Goal: Information Seeking & Learning: Learn about a topic

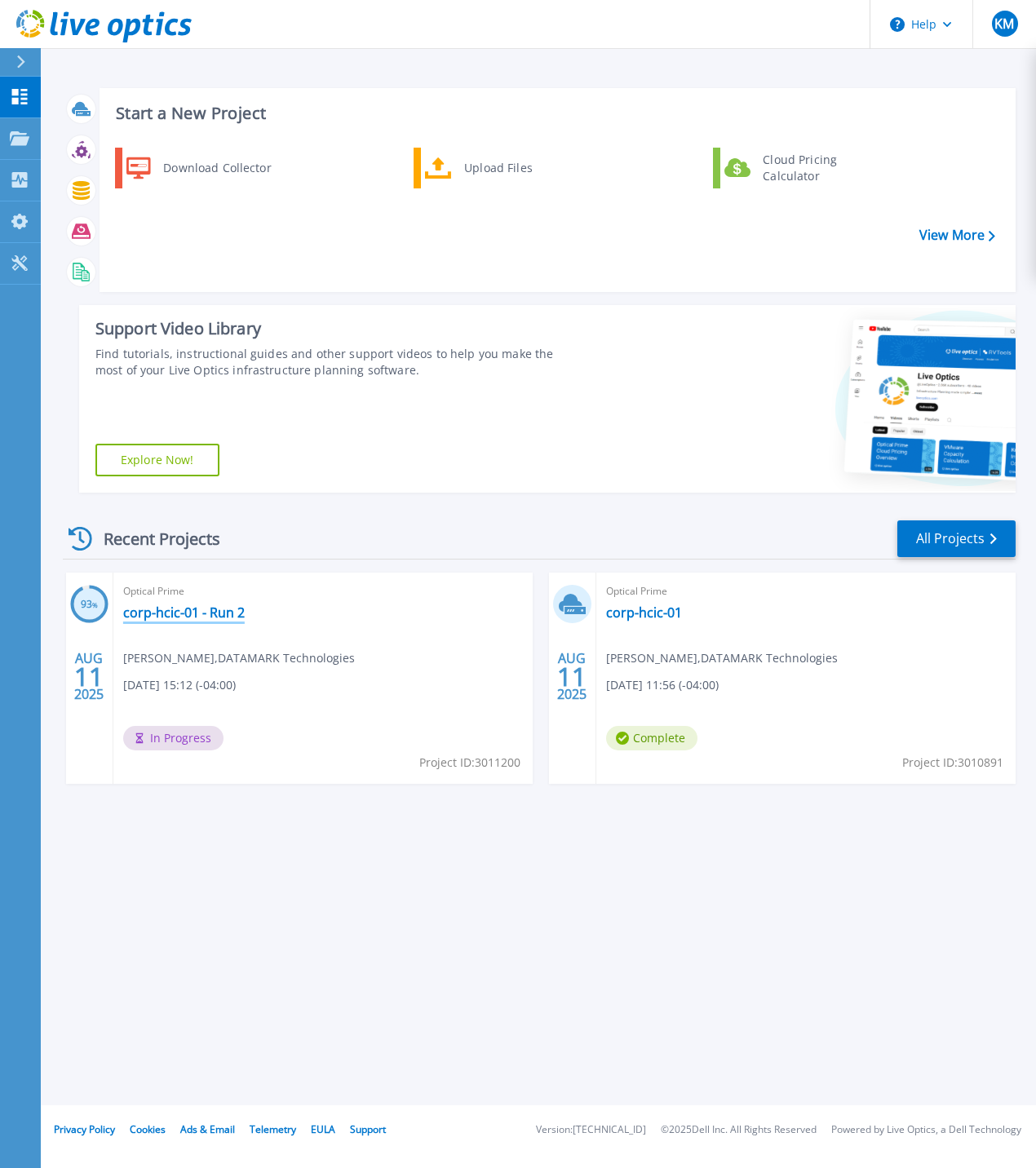
click at [201, 615] on link "corp-hcic-01 - Run 2" at bounding box center [184, 612] width 122 height 17
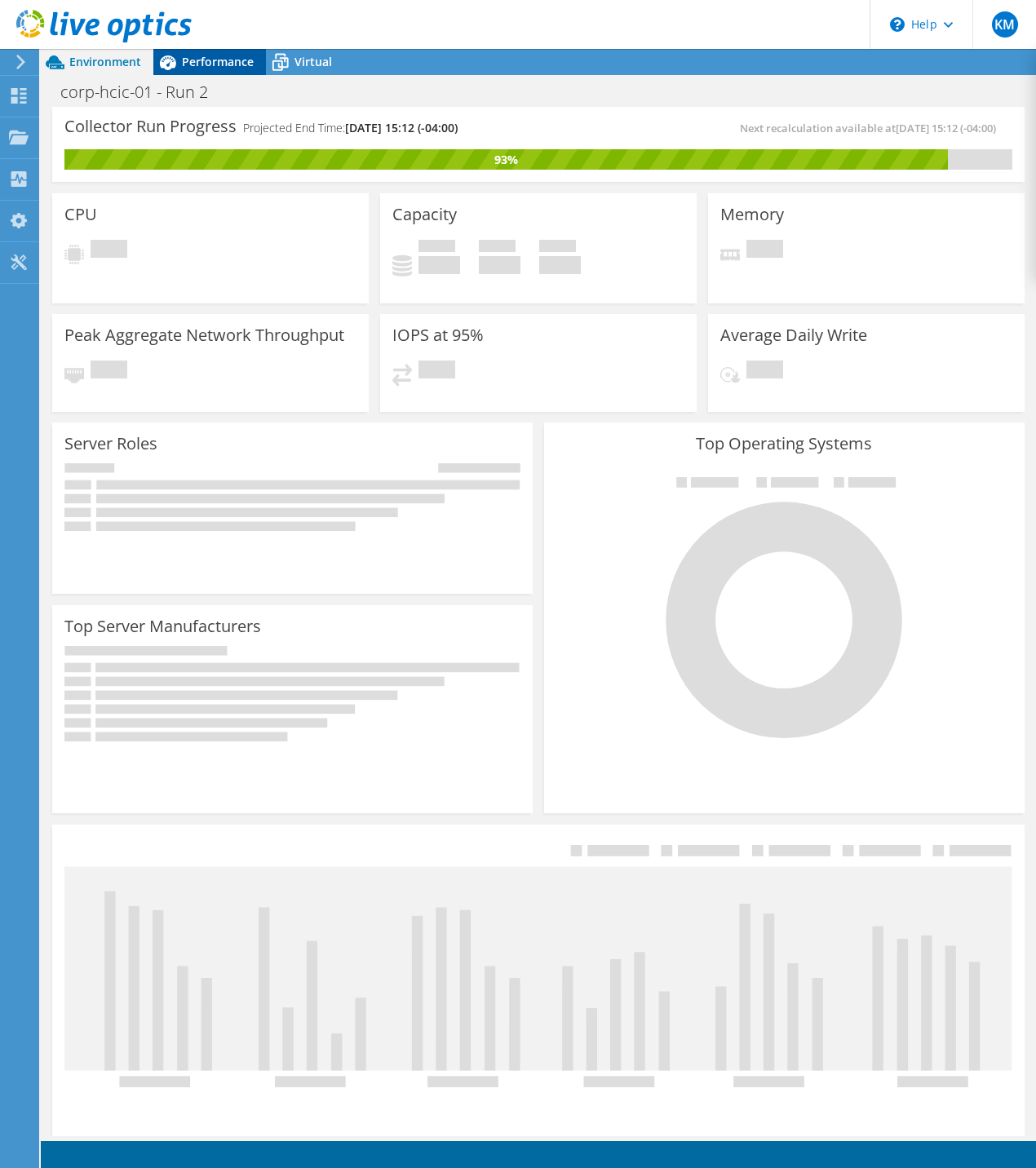
click at [213, 60] on span "Performance" at bounding box center [218, 62] width 72 height 16
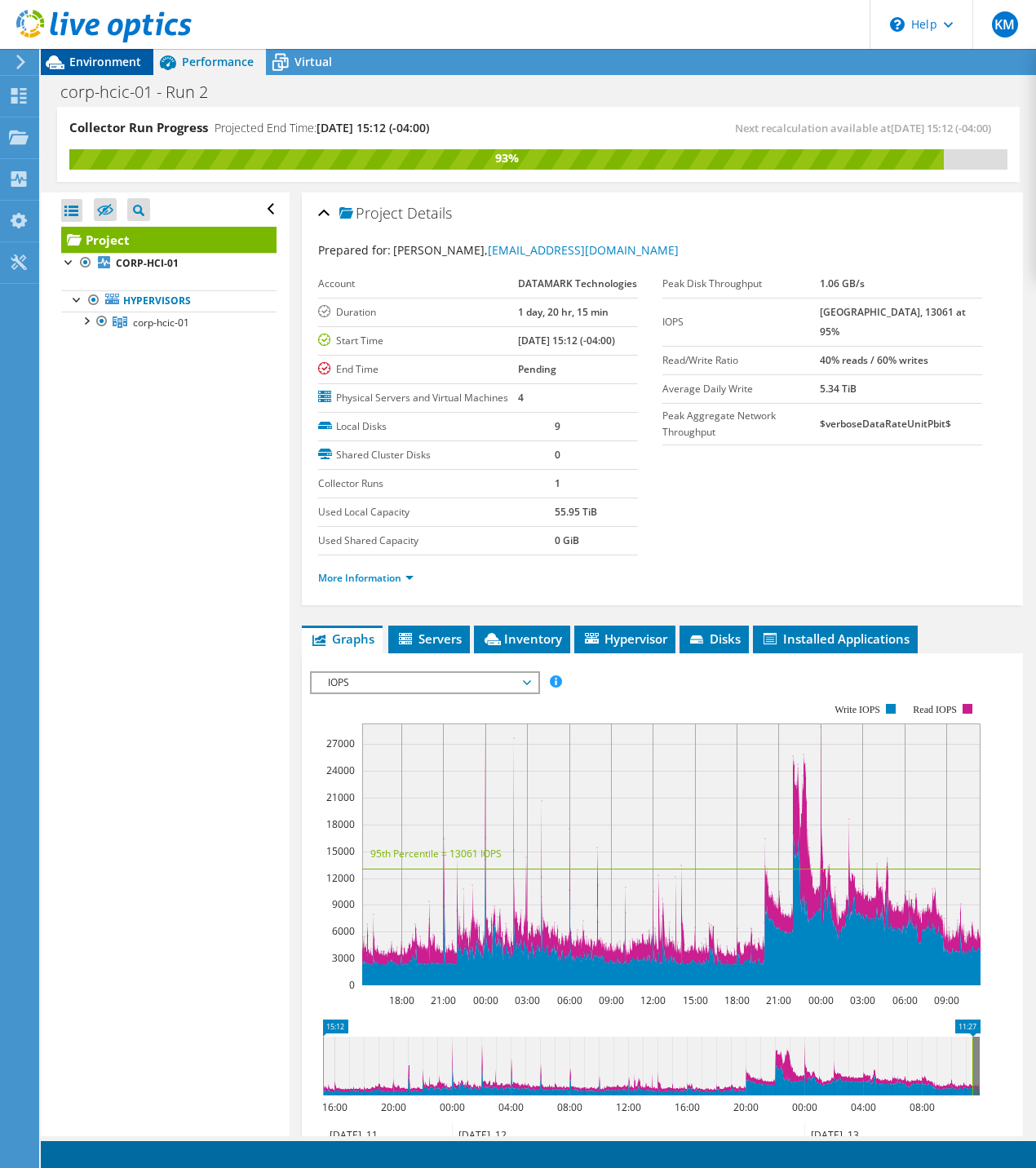
click at [99, 56] on span "Environment" at bounding box center [105, 62] width 72 height 16
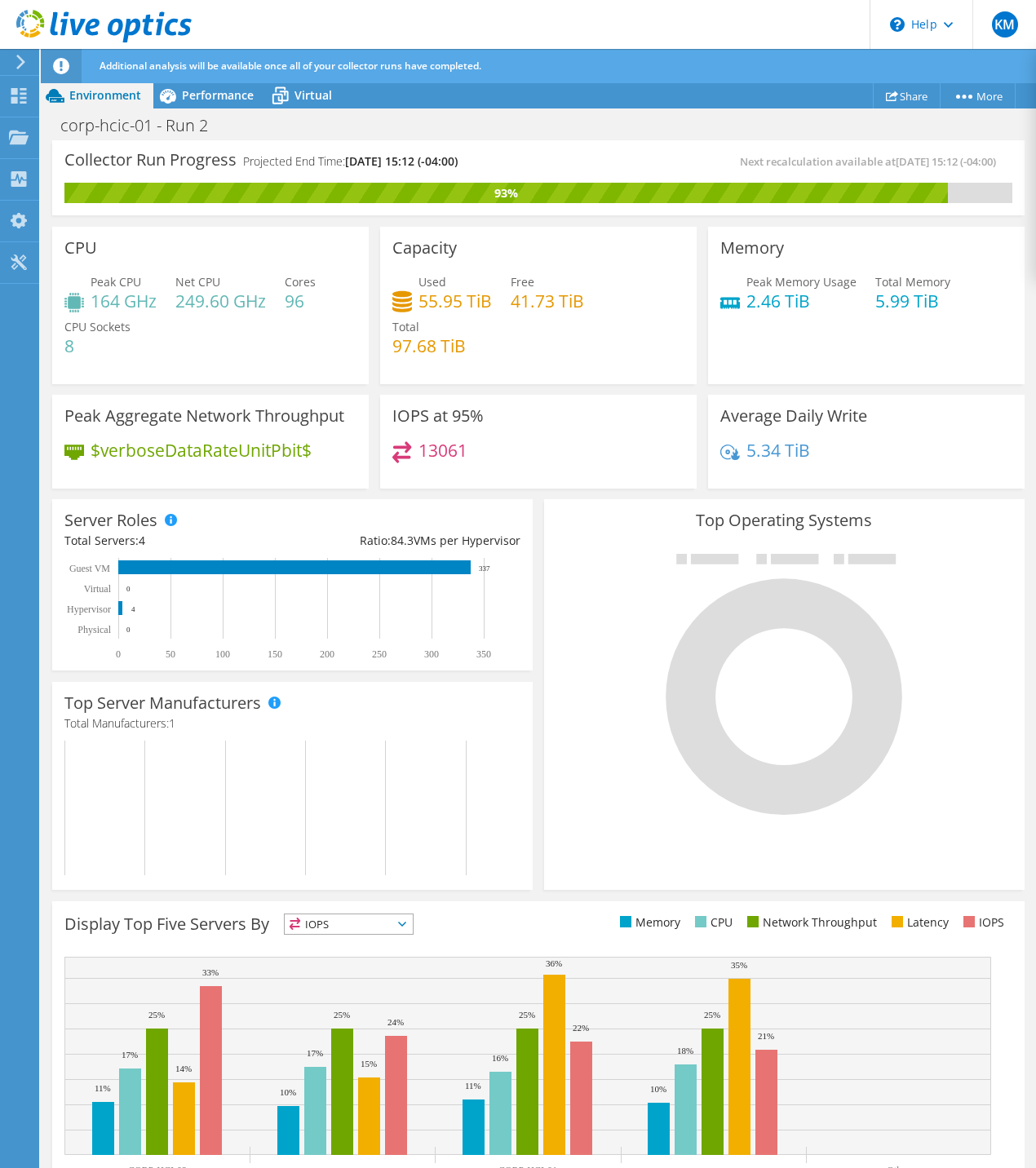
scroll to position [81, 0]
click at [226, 96] on span "Performance" at bounding box center [218, 95] width 72 height 16
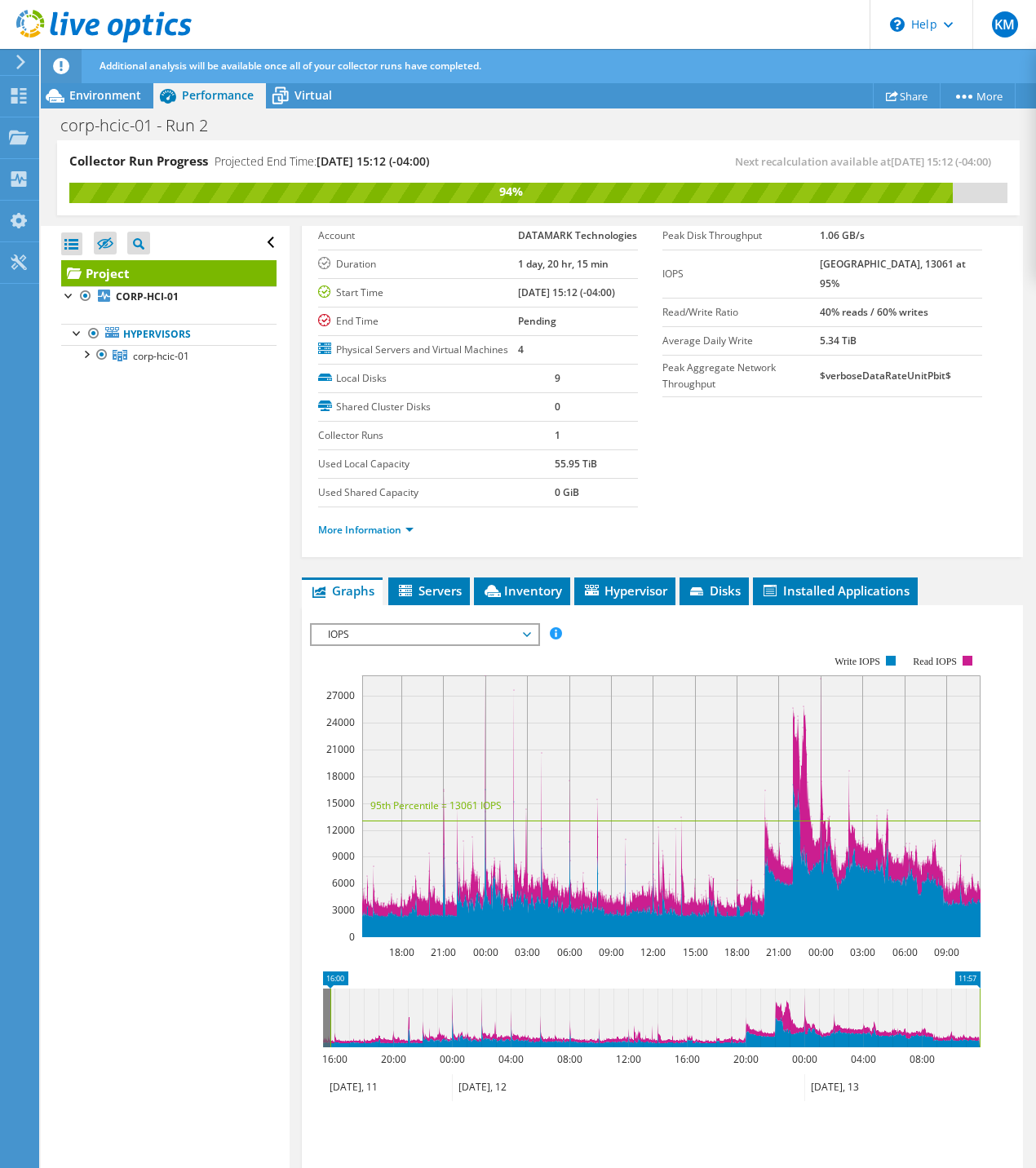
drag, startPoint x: 752, startPoint y: 1058, endPoint x: 818, endPoint y: 1065, distance: 66.4
click at [818, 1047] on icon at bounding box center [655, 1018] width 649 height 59
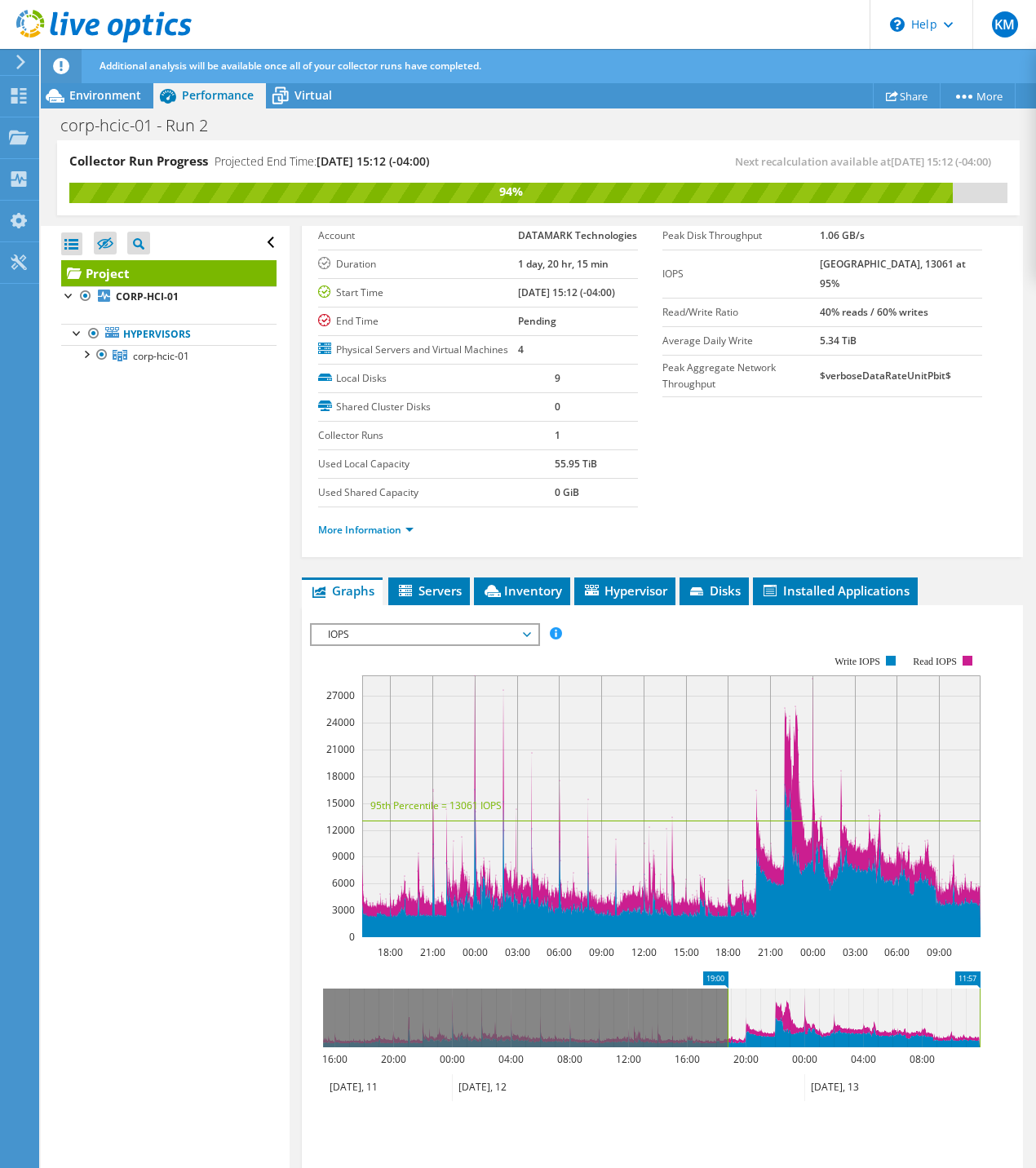
drag, startPoint x: 335, startPoint y: 1048, endPoint x: 728, endPoint y: 1053, distance: 393.0
click at [728, 1047] on rect at bounding box center [727, 1018] width 6 height 59
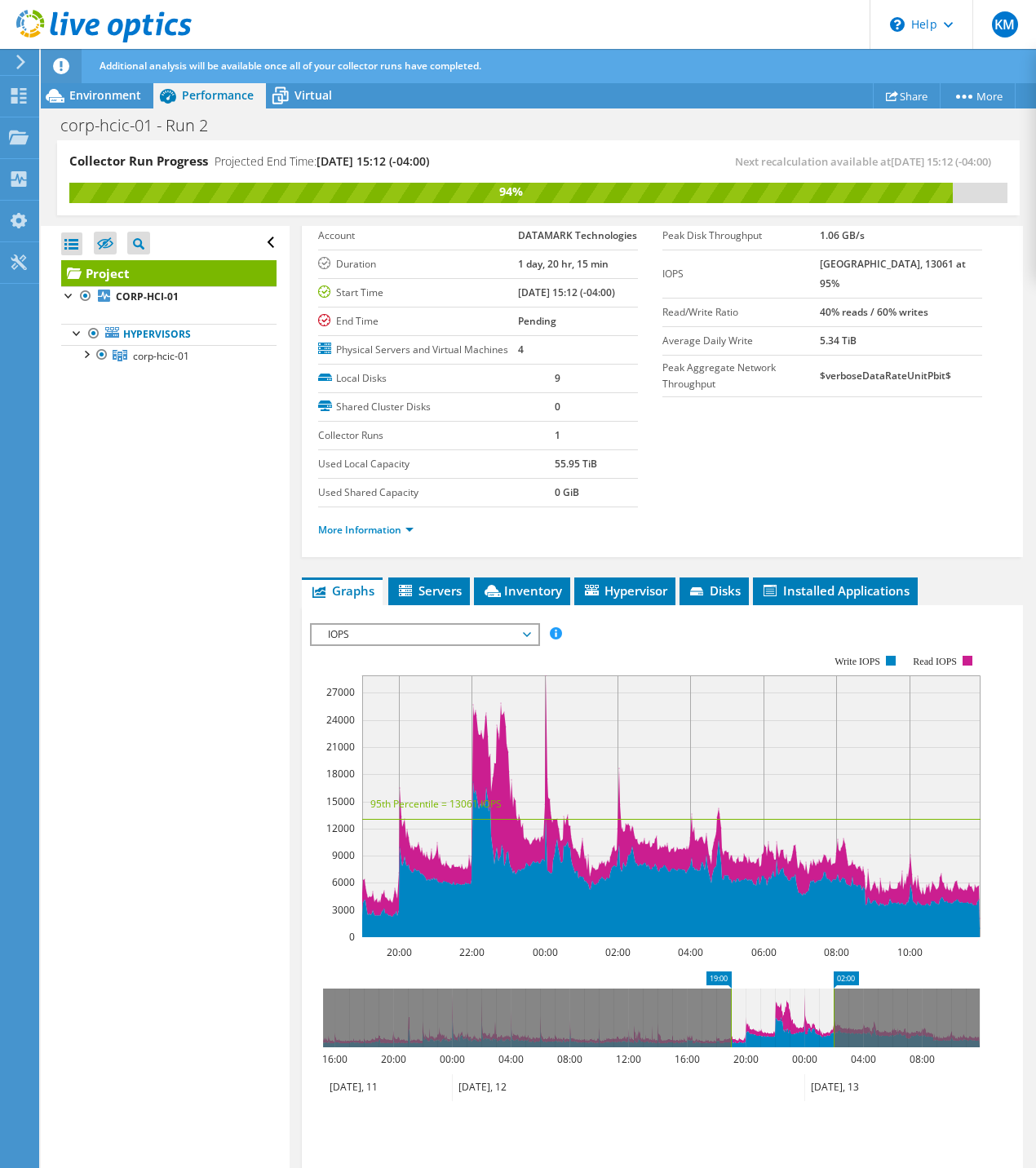
drag, startPoint x: 978, startPoint y: 1052, endPoint x: 832, endPoint y: 1063, distance: 146.4
click at [832, 1047] on rect at bounding box center [833, 1018] width 6 height 59
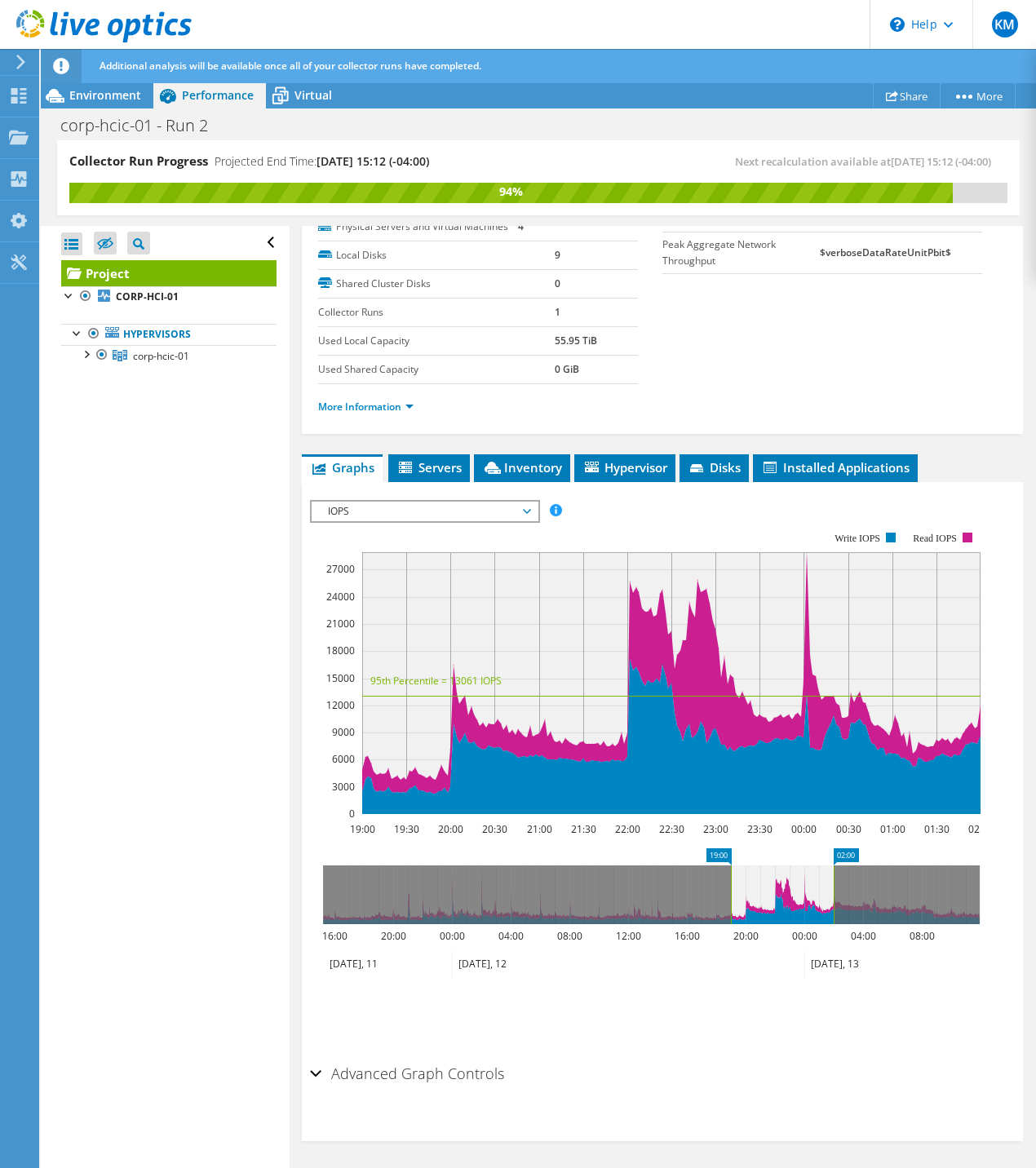
scroll to position [0, 0]
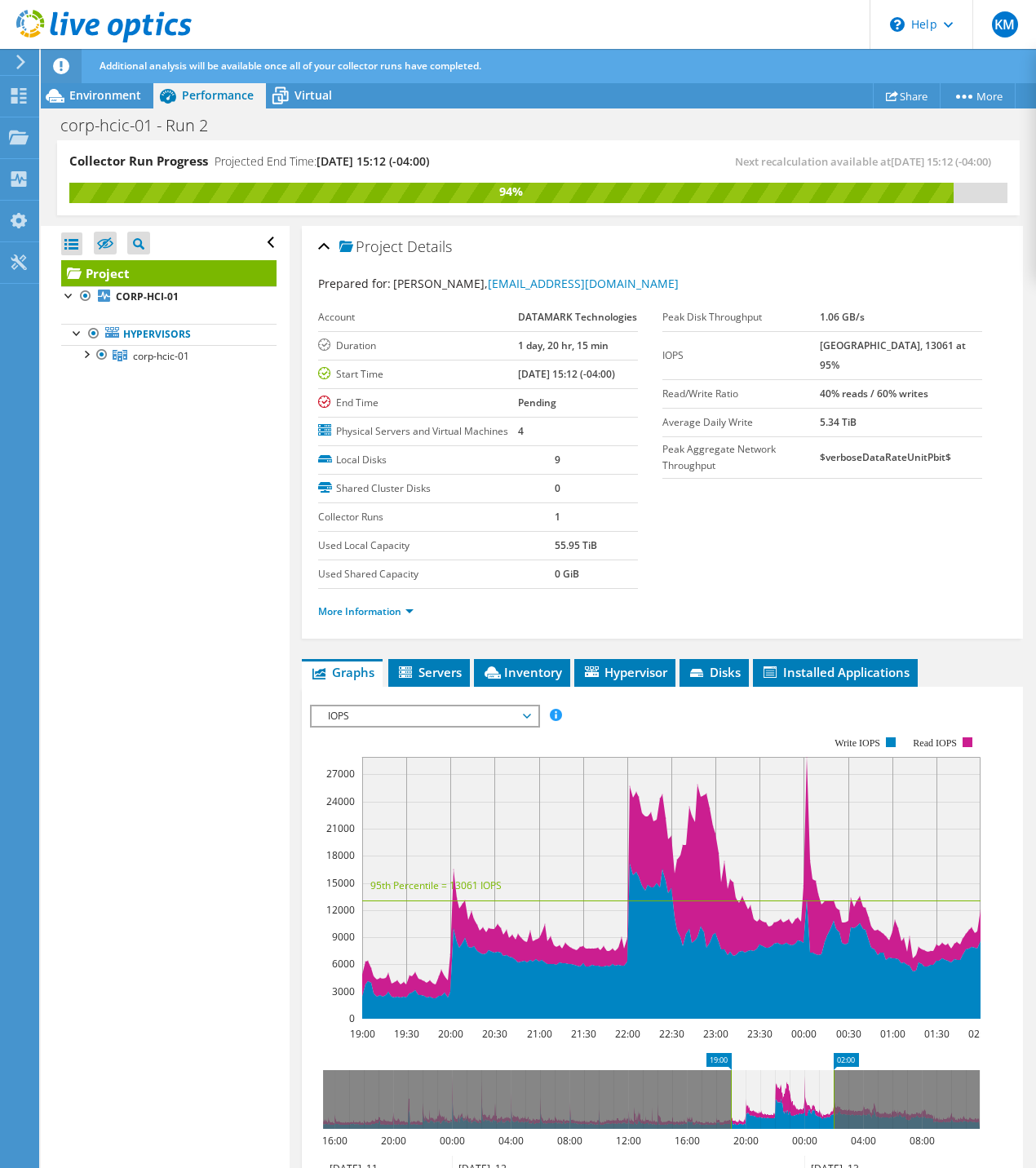
click at [444, 726] on span "IOPS" at bounding box center [424, 716] width 210 height 19
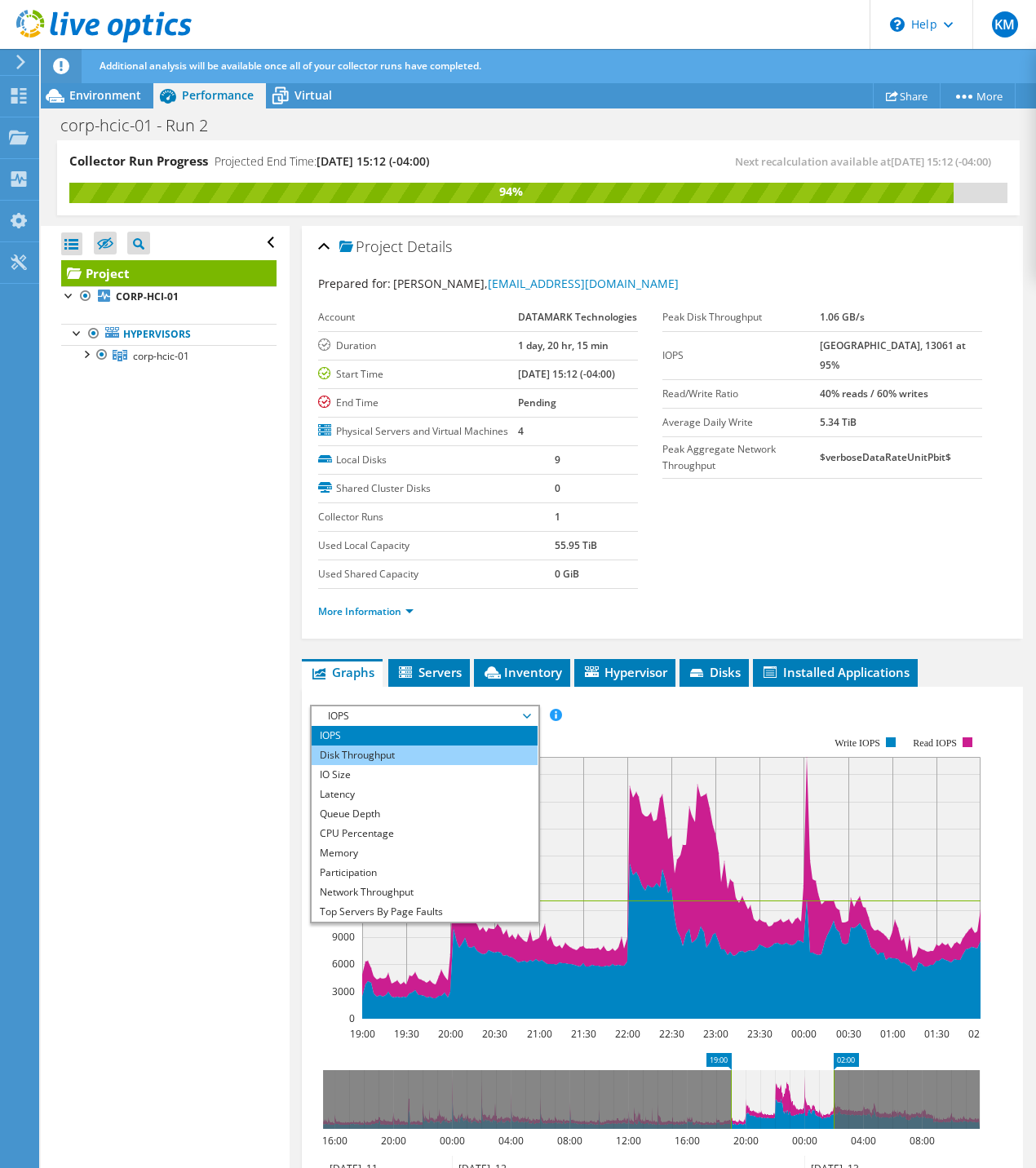
click at [407, 765] on li "Disk Throughput" at bounding box center [424, 755] width 226 height 19
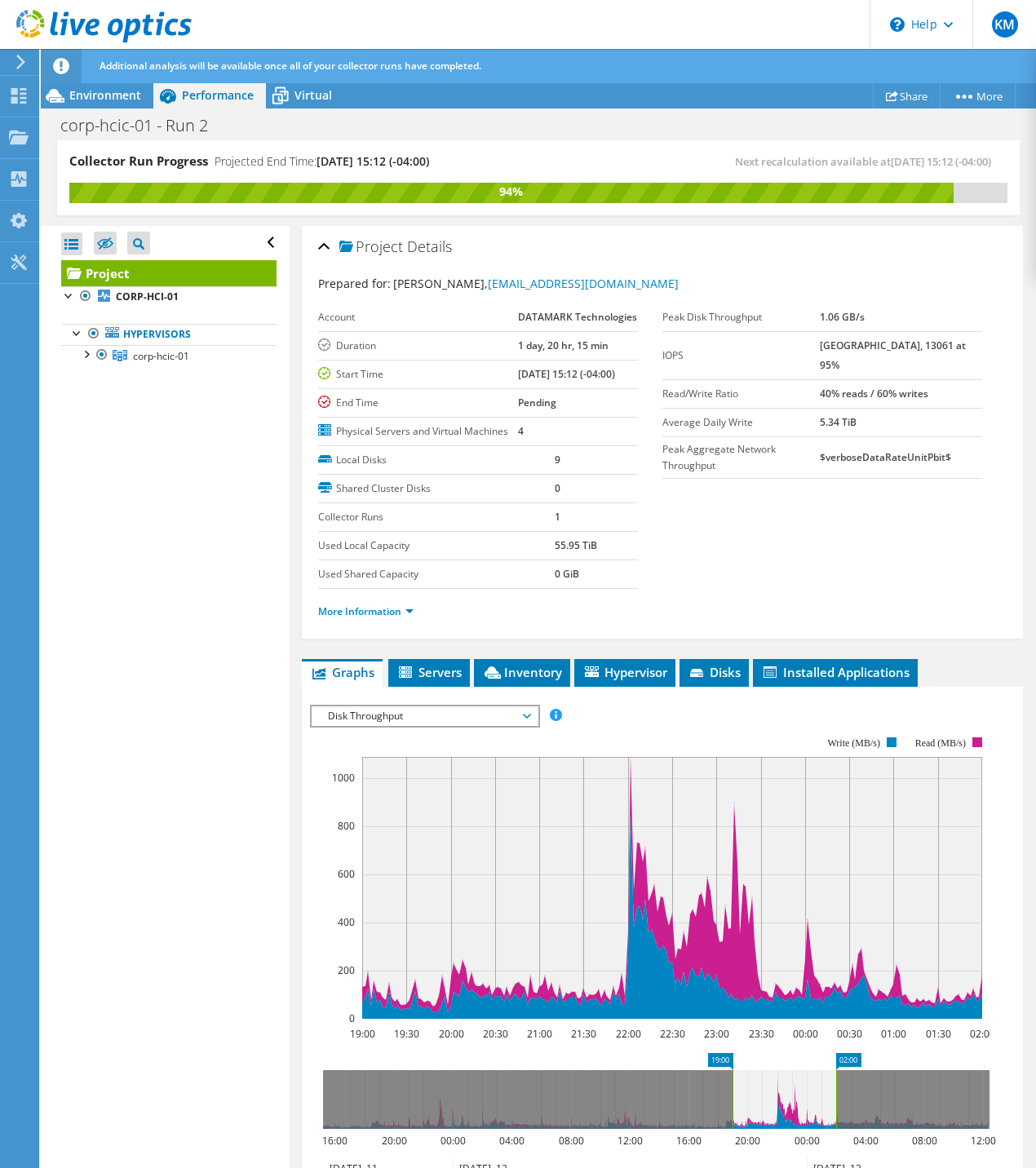
click at [382, 726] on span "Disk Throughput" at bounding box center [424, 716] width 210 height 19
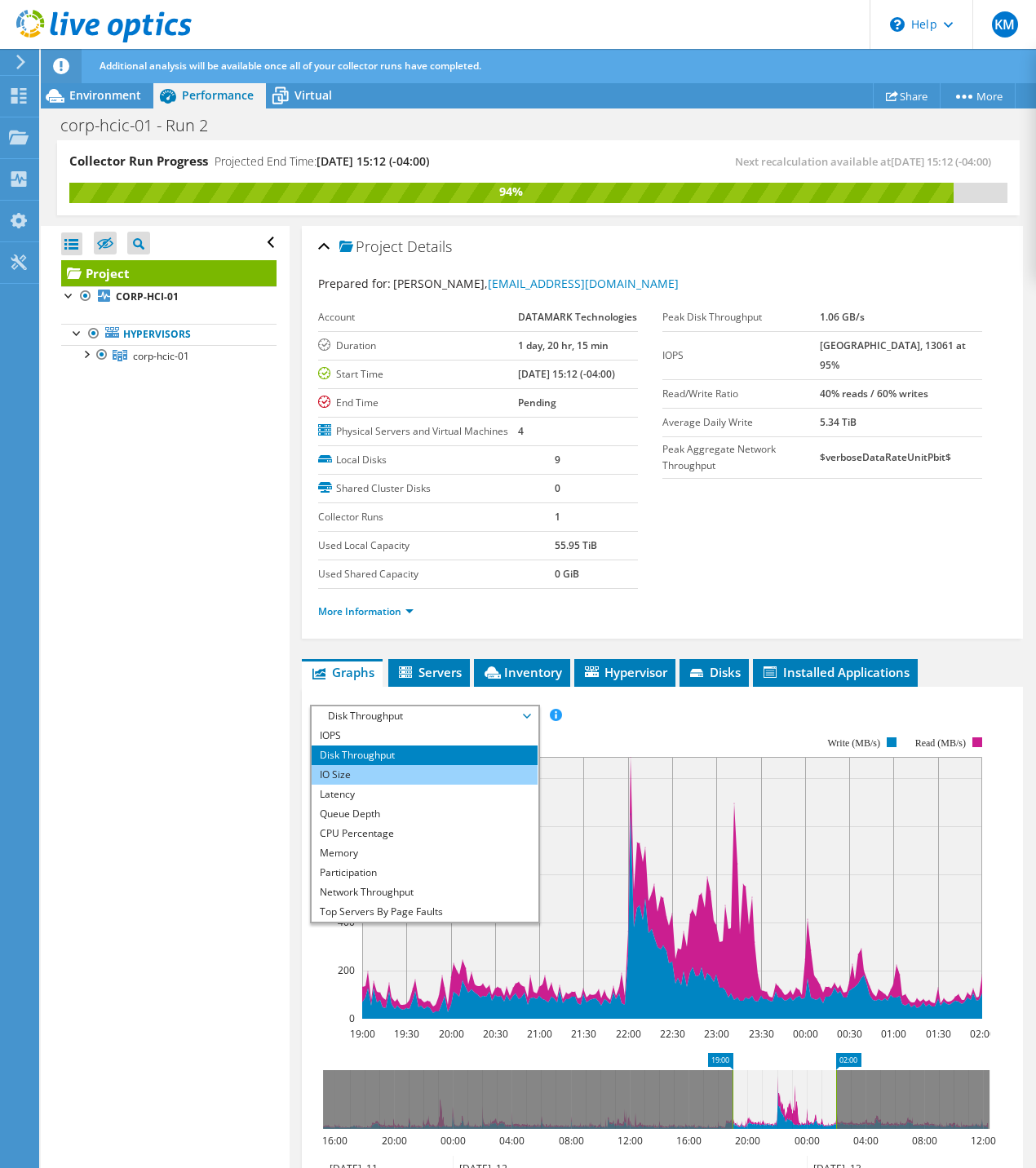
click at [364, 785] on li "IO Size" at bounding box center [424, 774] width 226 height 19
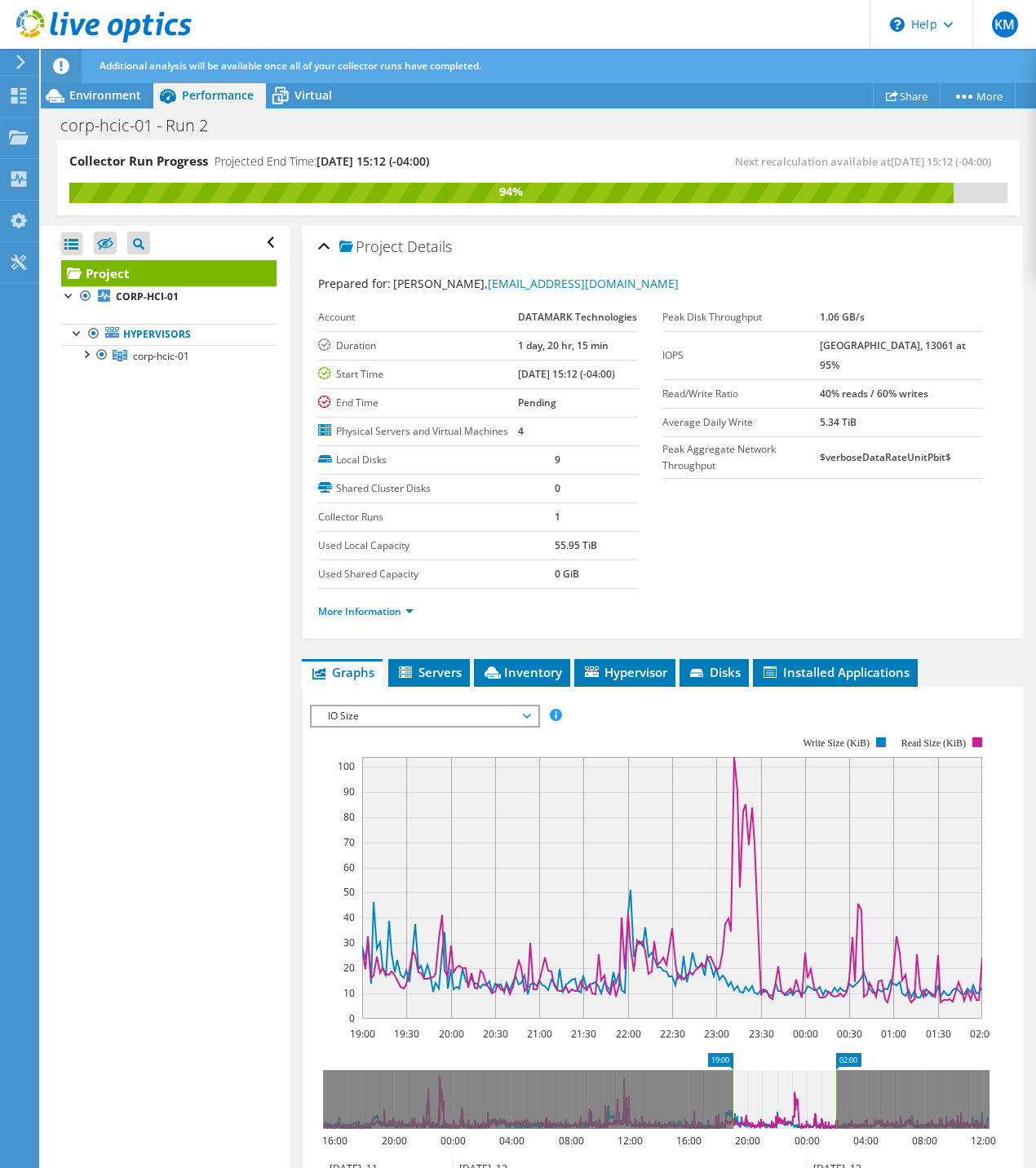
click at [374, 726] on span "IO Size" at bounding box center [424, 716] width 210 height 19
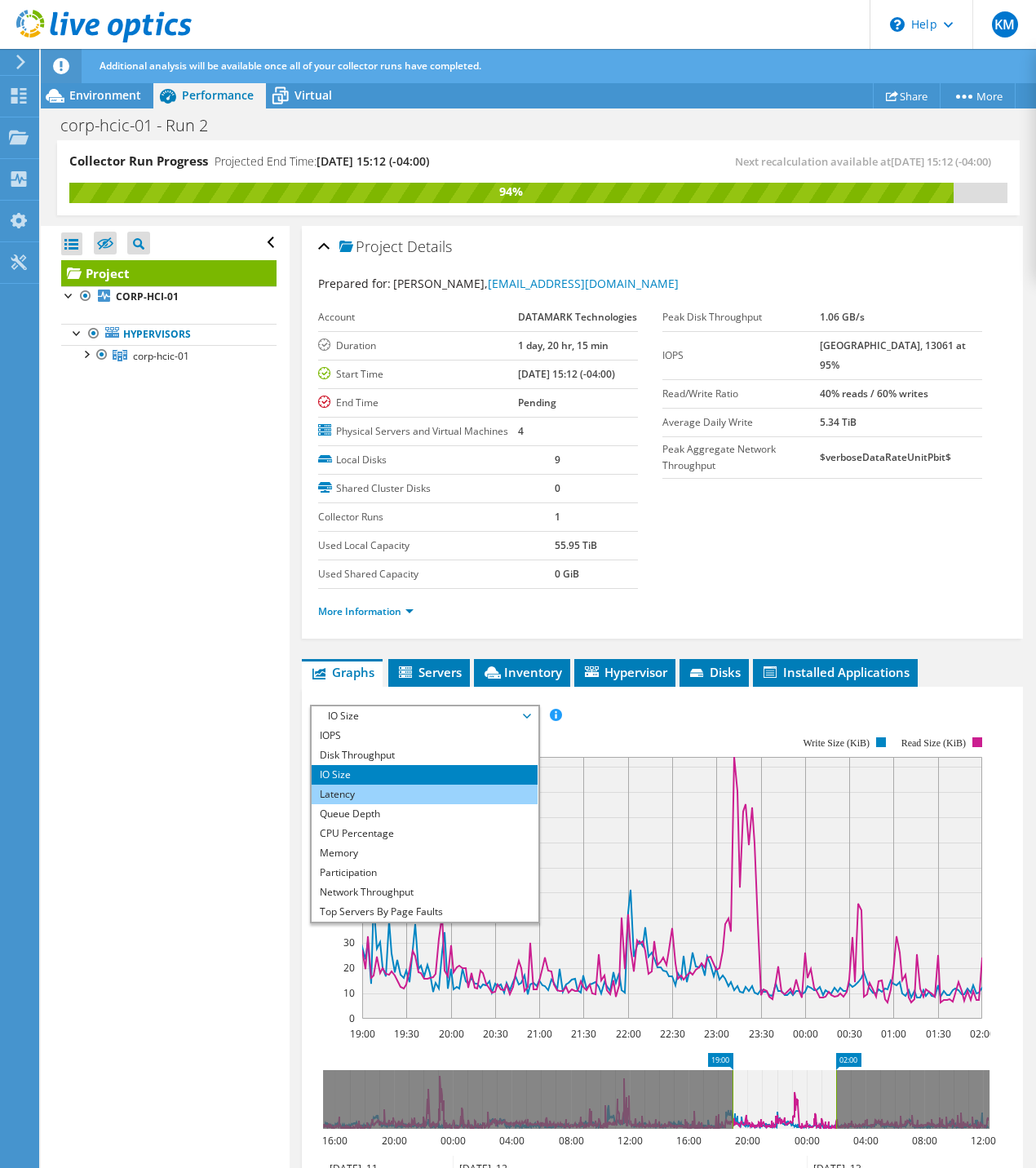
click at [346, 804] on li "Latency" at bounding box center [424, 794] width 226 height 19
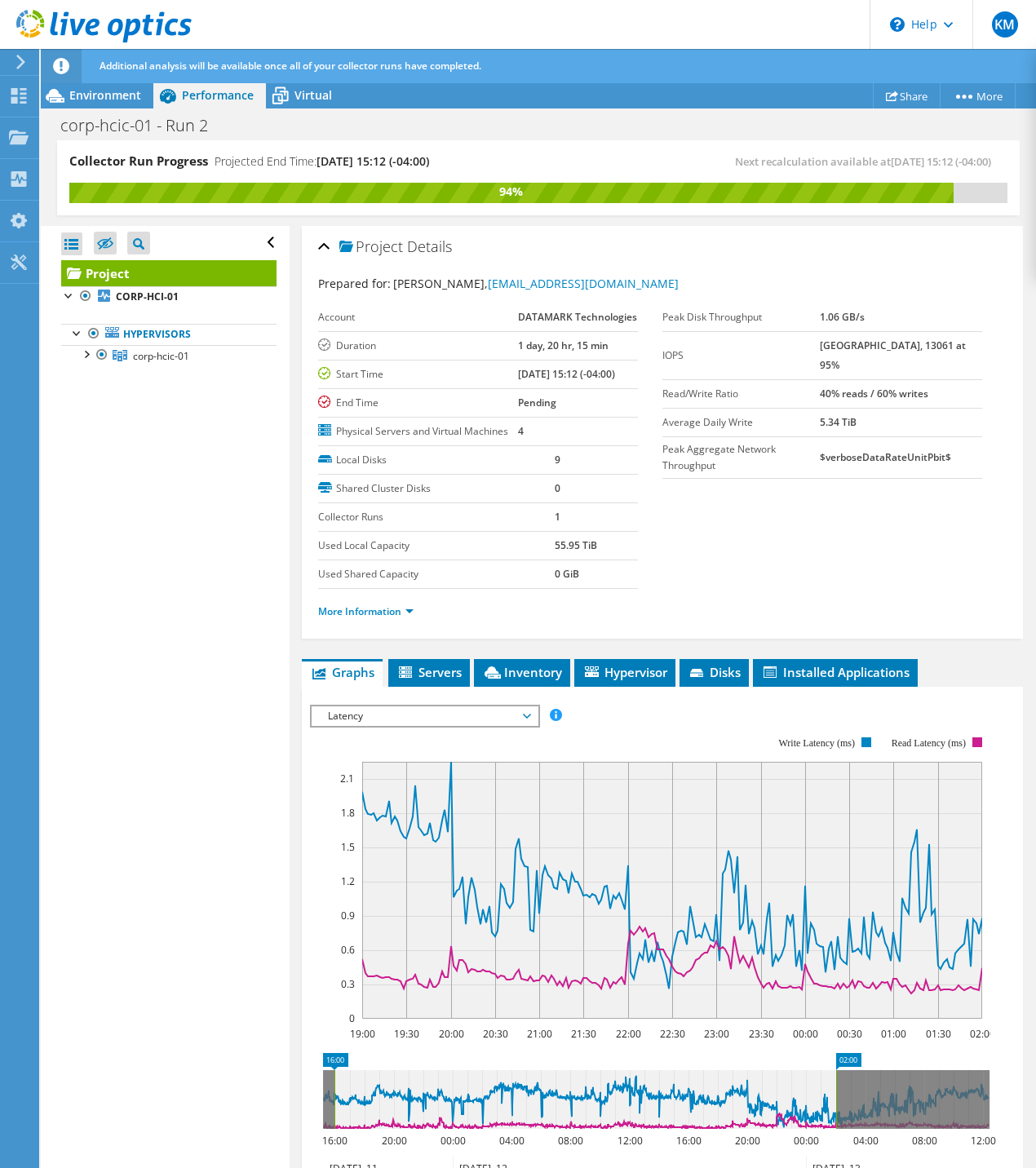
drag, startPoint x: 730, startPoint y: 1123, endPoint x: 289, endPoint y: 1108, distance: 441.3
click at [295, 1112] on div "Project Details Prepared for: Kelly Menzel, kmenzel@ddti.net Account DATAMARK T…" at bounding box center [662, 800] width 746 height 1149
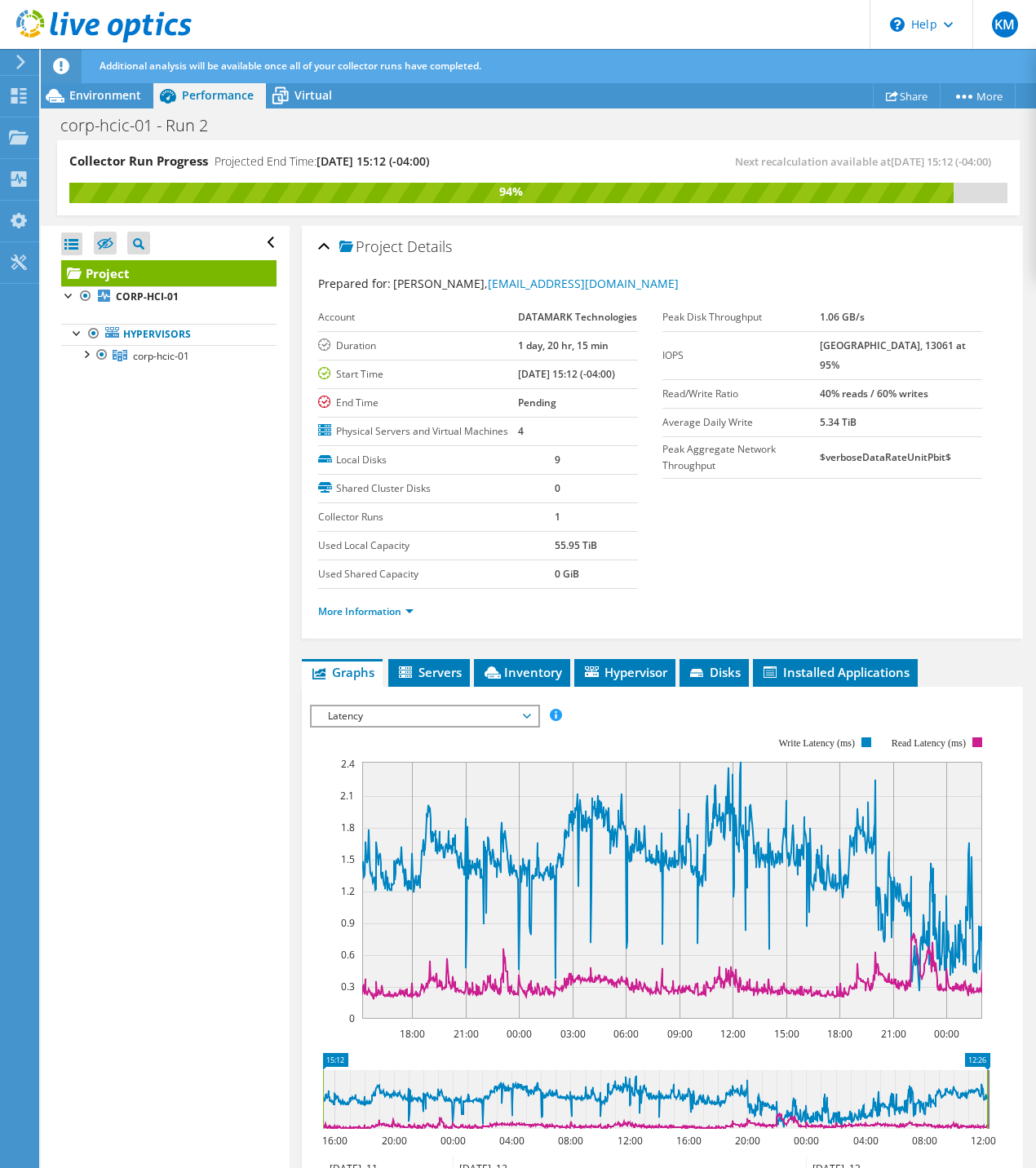
drag, startPoint x: 835, startPoint y: 1128, endPoint x: 1030, endPoint y: 1116, distance: 195.4
click at [989, 1121] on rect at bounding box center [986, 1099] width 6 height 59
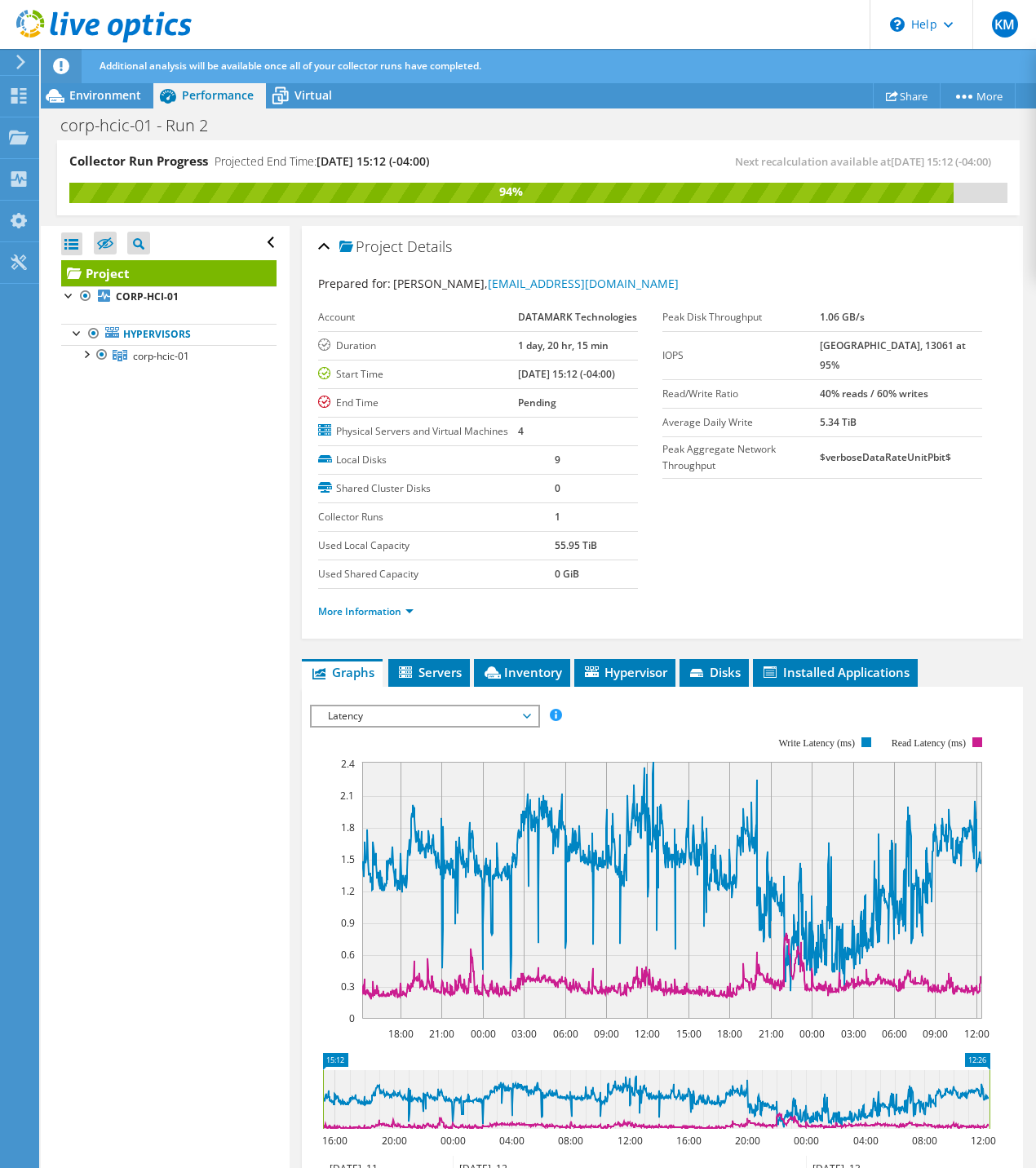
click at [499, 726] on span "Latency" at bounding box center [424, 716] width 210 height 19
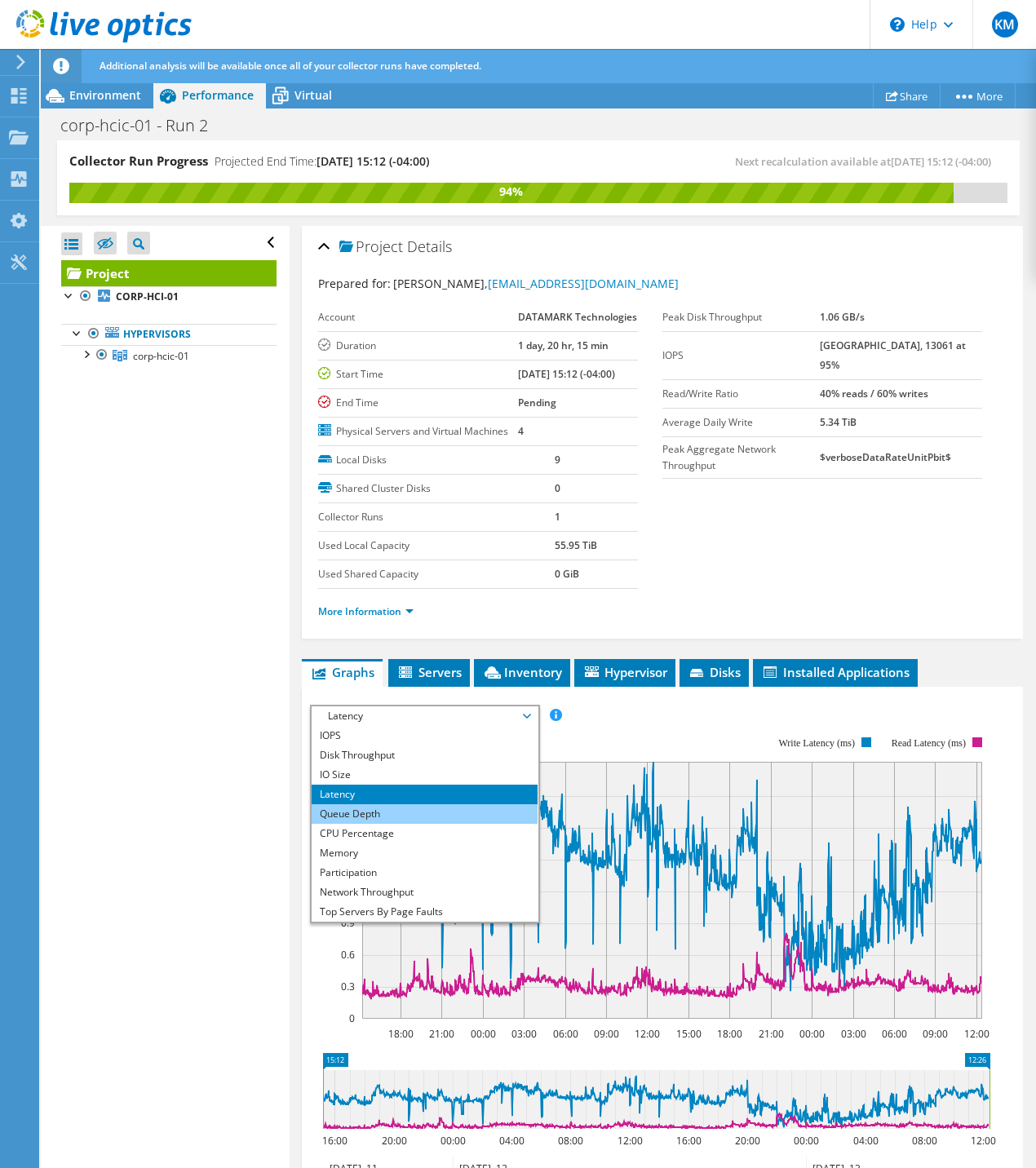
click at [363, 824] on li "Queue Depth" at bounding box center [424, 814] width 226 height 19
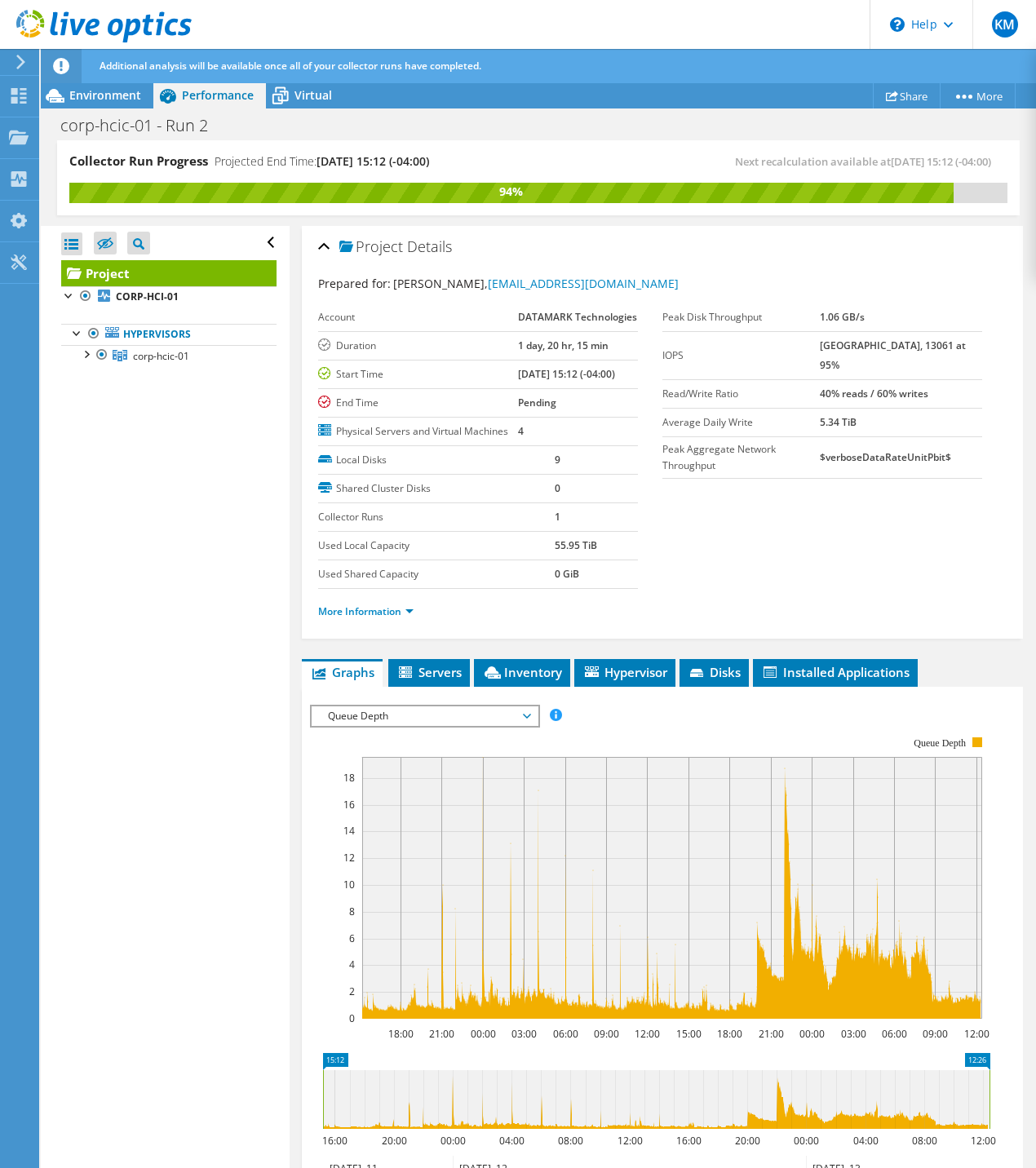
click at [366, 761] on rect at bounding box center [649, 878] width 680 height 326
click at [368, 726] on span "Queue Depth" at bounding box center [424, 716] width 210 height 19
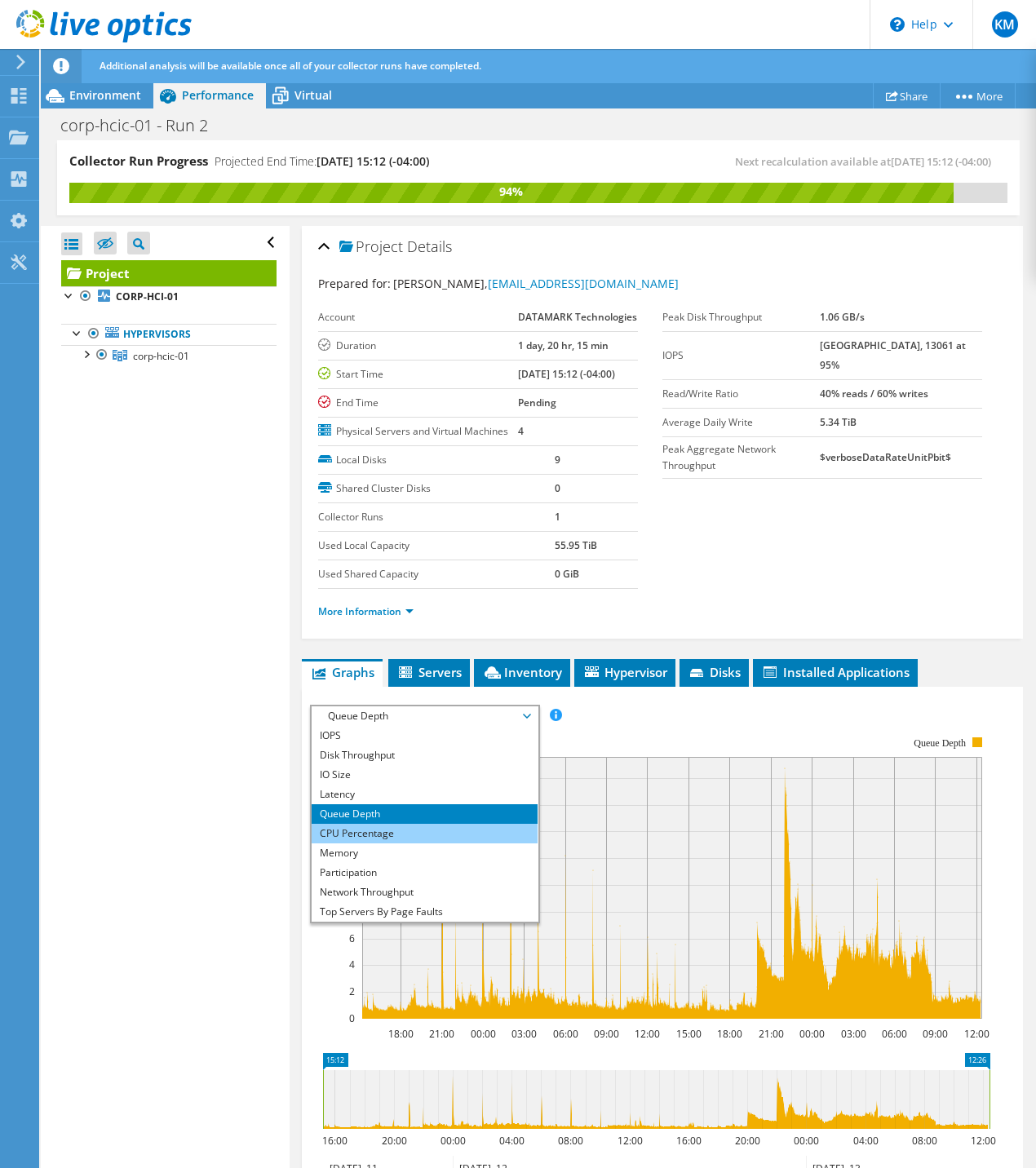
click at [341, 843] on li "CPU Percentage" at bounding box center [424, 834] width 226 height 19
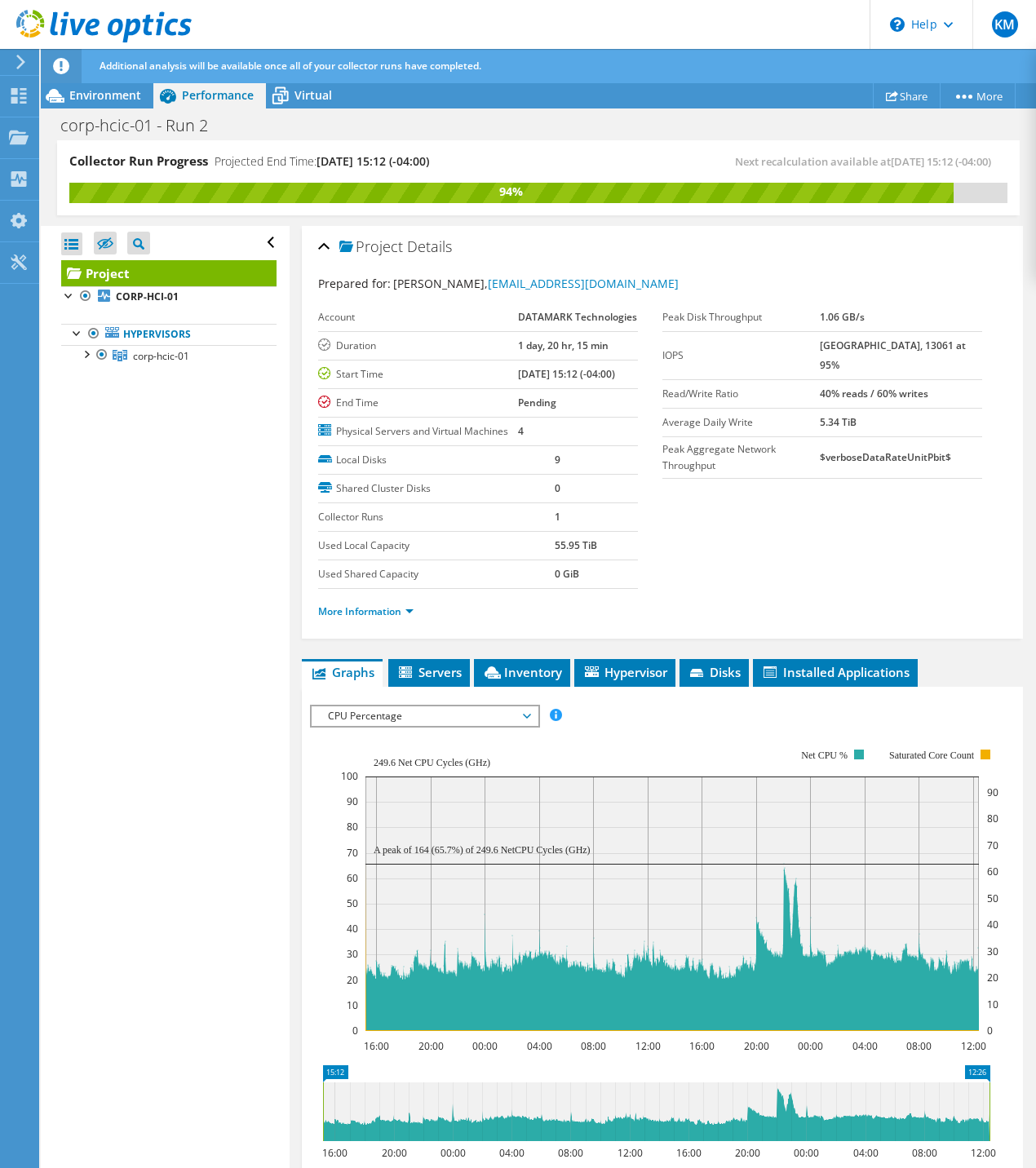
click at [376, 726] on span "CPU Percentage" at bounding box center [424, 716] width 210 height 19
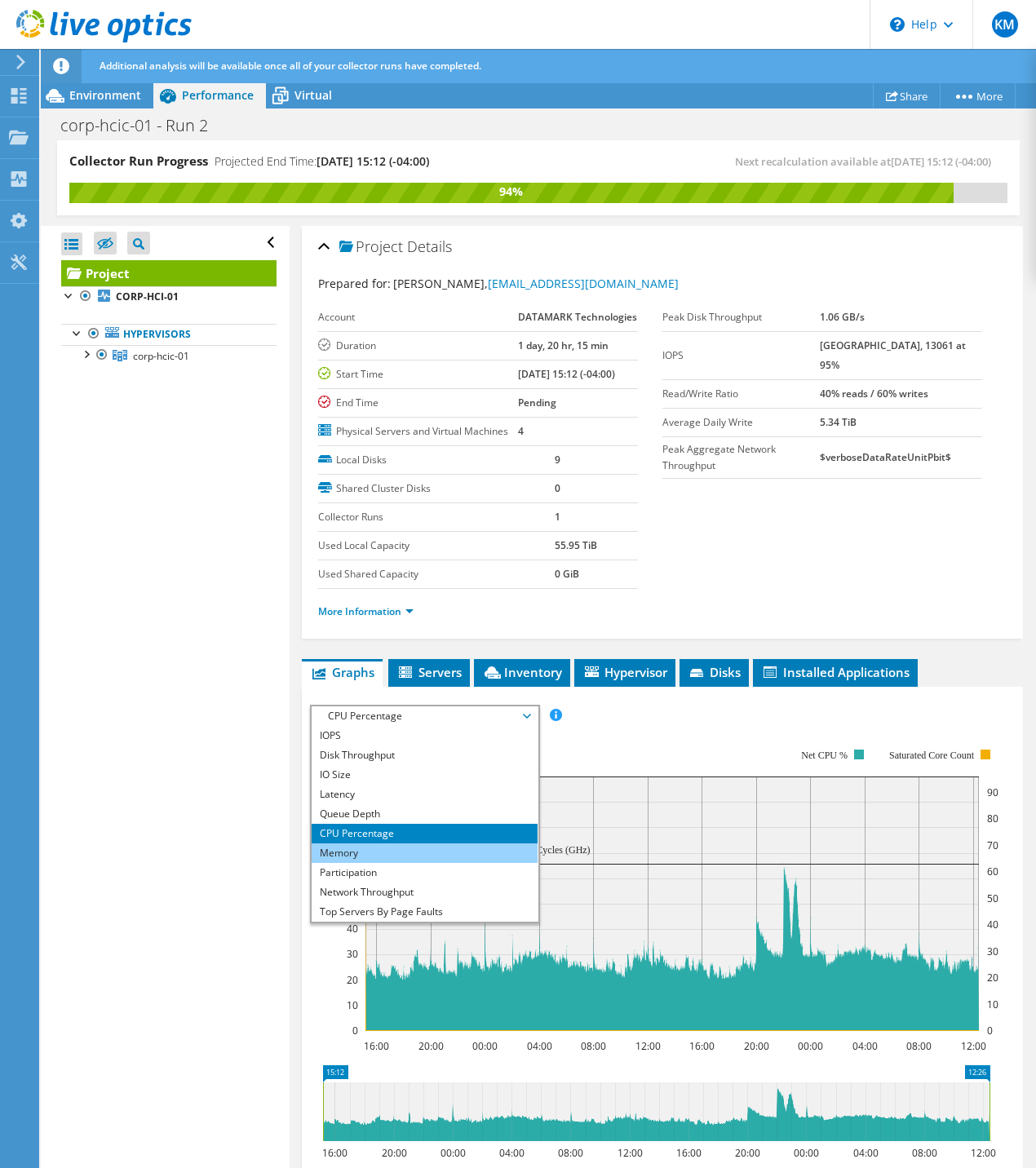
click at [346, 863] on li "Memory" at bounding box center [424, 853] width 226 height 19
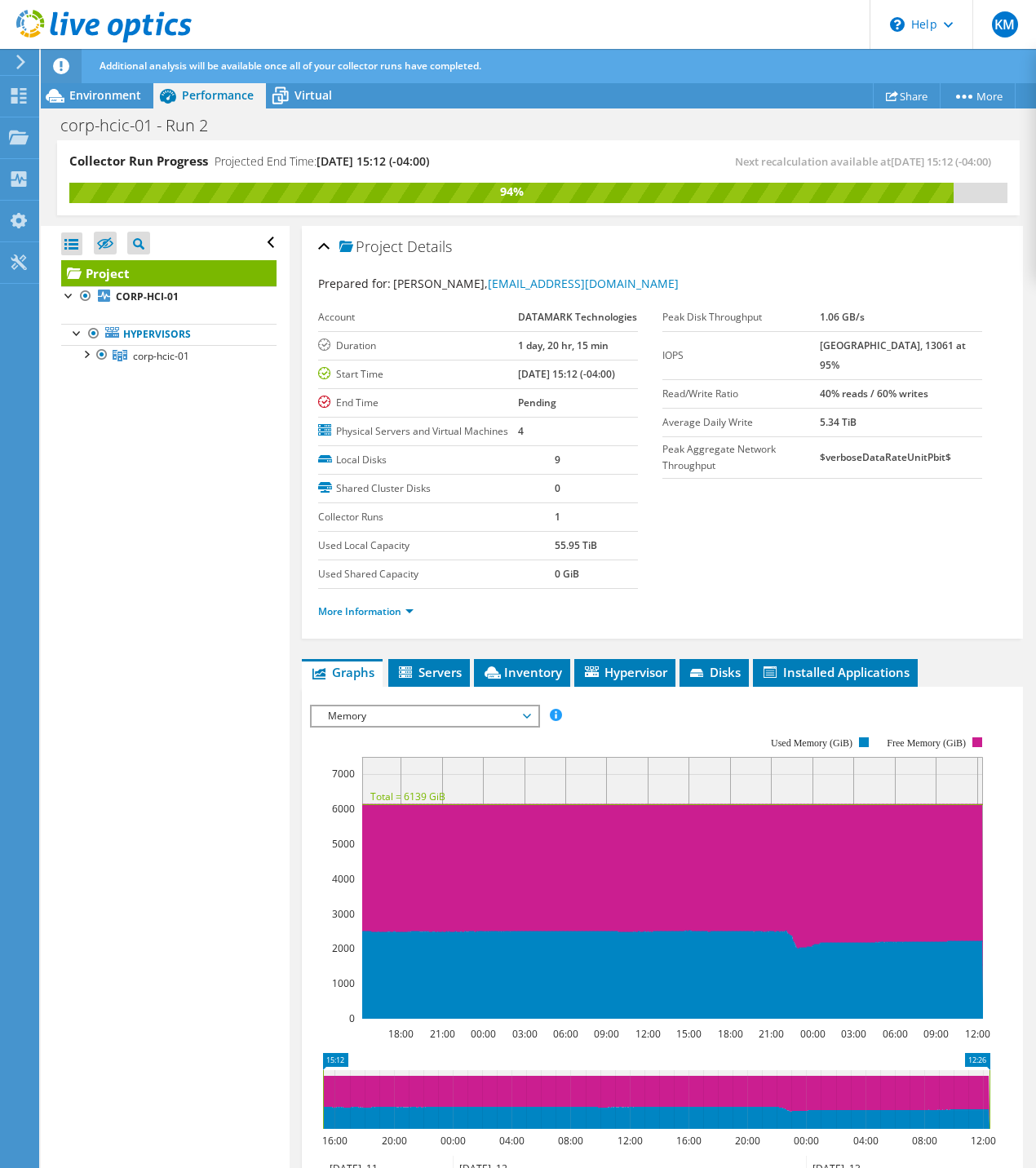
click at [380, 726] on span "Memory" at bounding box center [424, 716] width 210 height 19
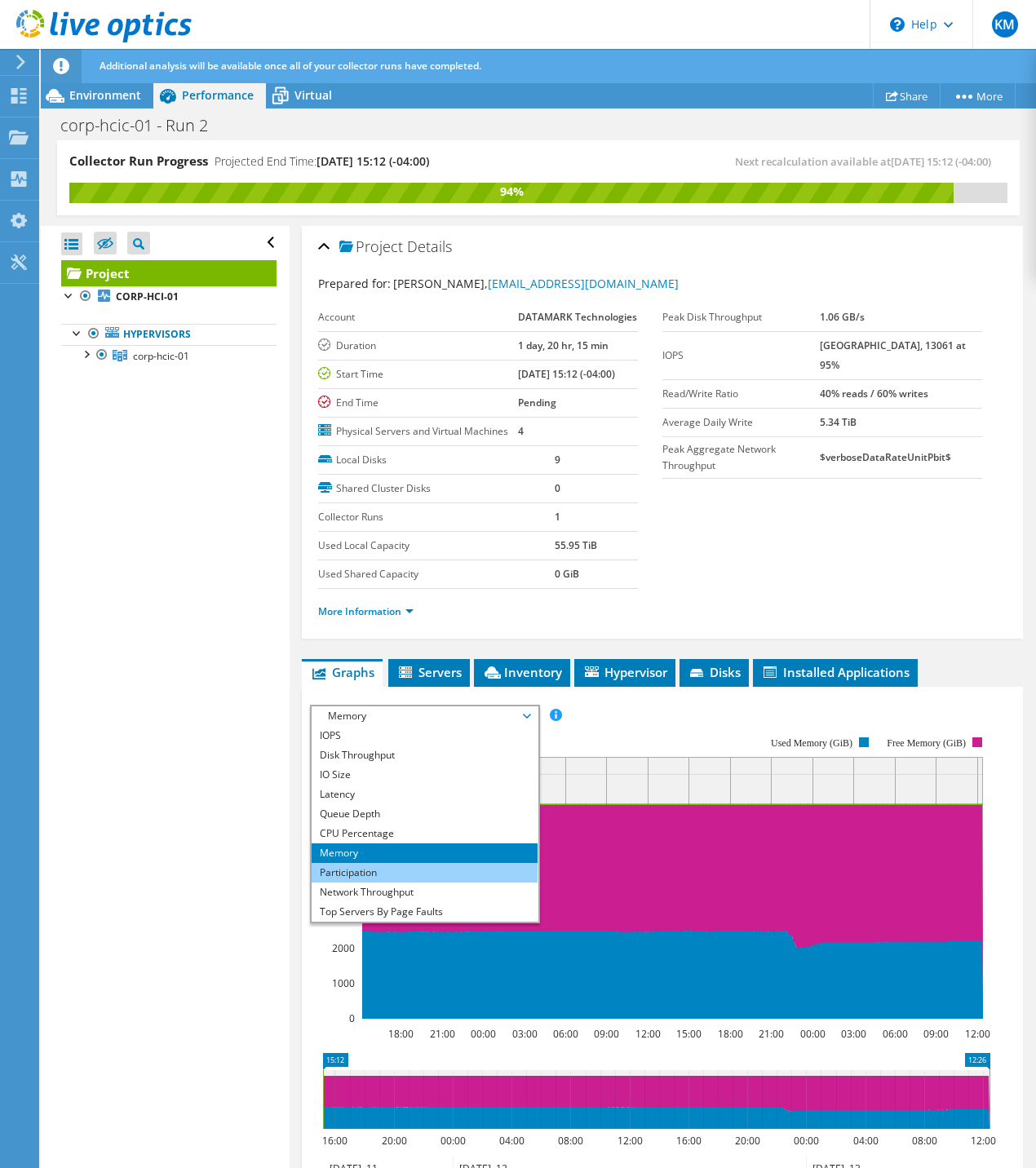
click at [368, 883] on li "Participation" at bounding box center [424, 872] width 226 height 19
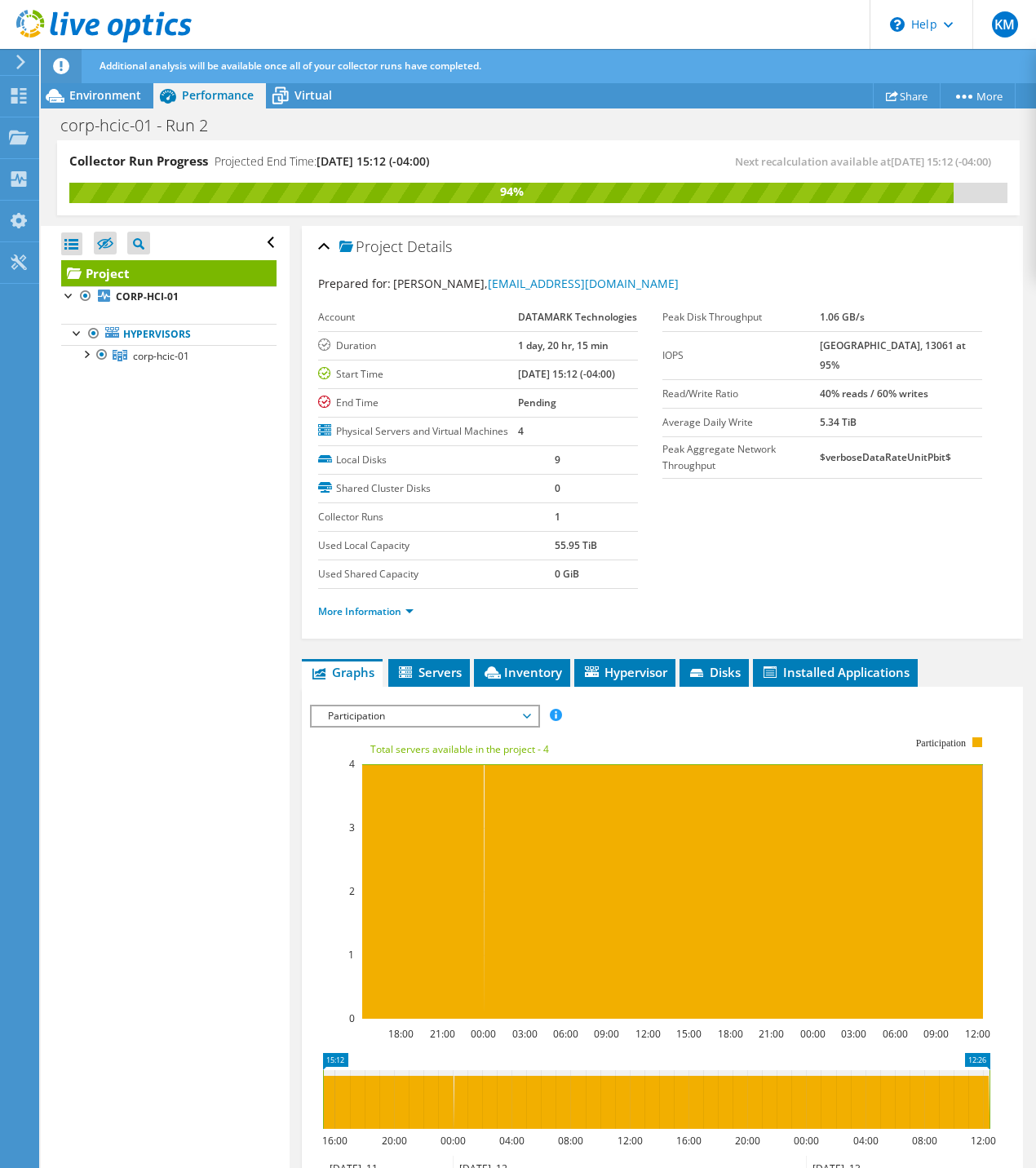
click at [389, 731] on div "IOPS Disk Throughput IO Size Latency Queue Depth CPU Percentage Memory Page Fau…" at bounding box center [662, 979] width 704 height 565
click at [384, 726] on span "Participation" at bounding box center [424, 716] width 210 height 19
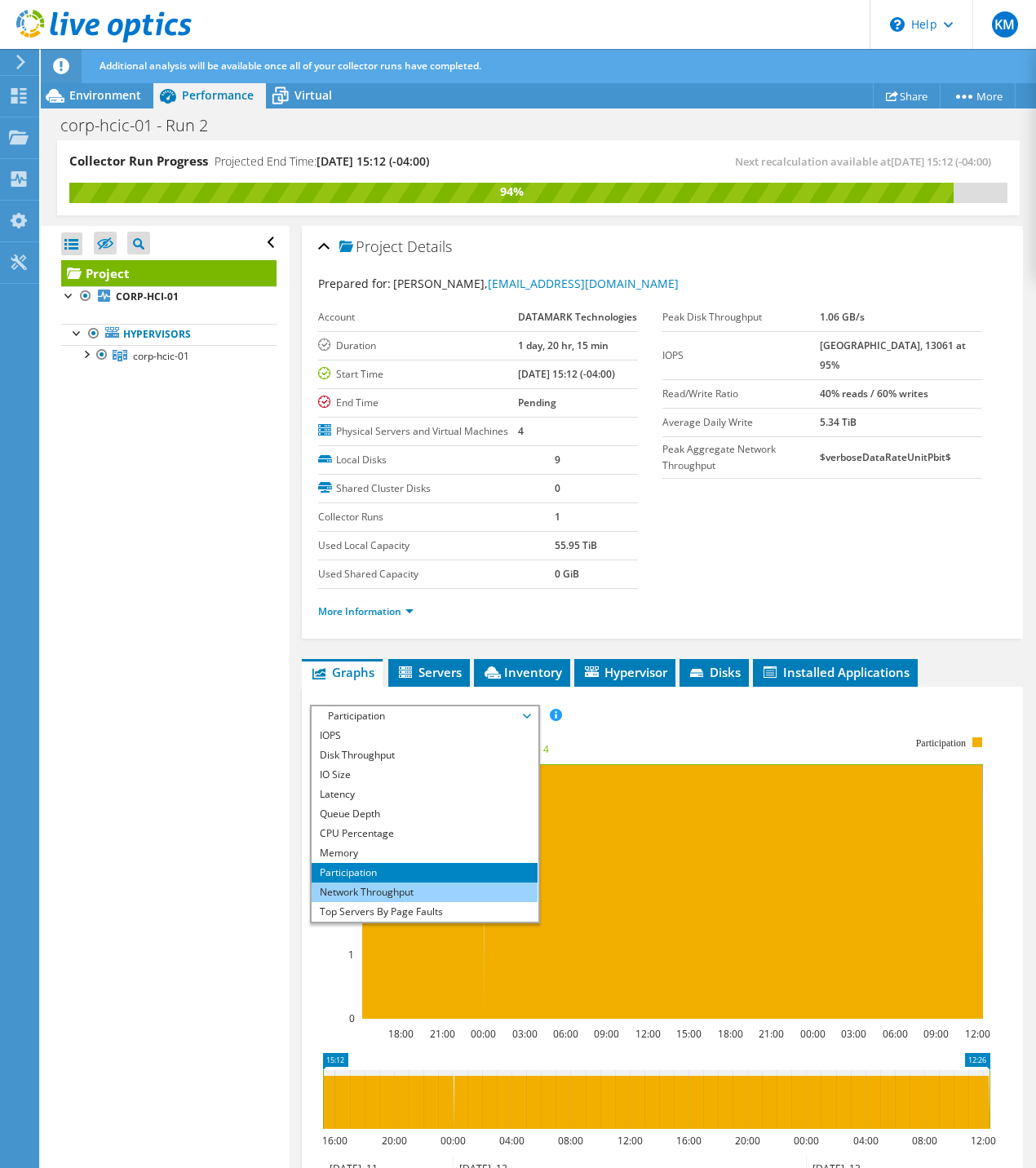
click at [352, 902] on li "Network Throughput" at bounding box center [424, 892] width 226 height 19
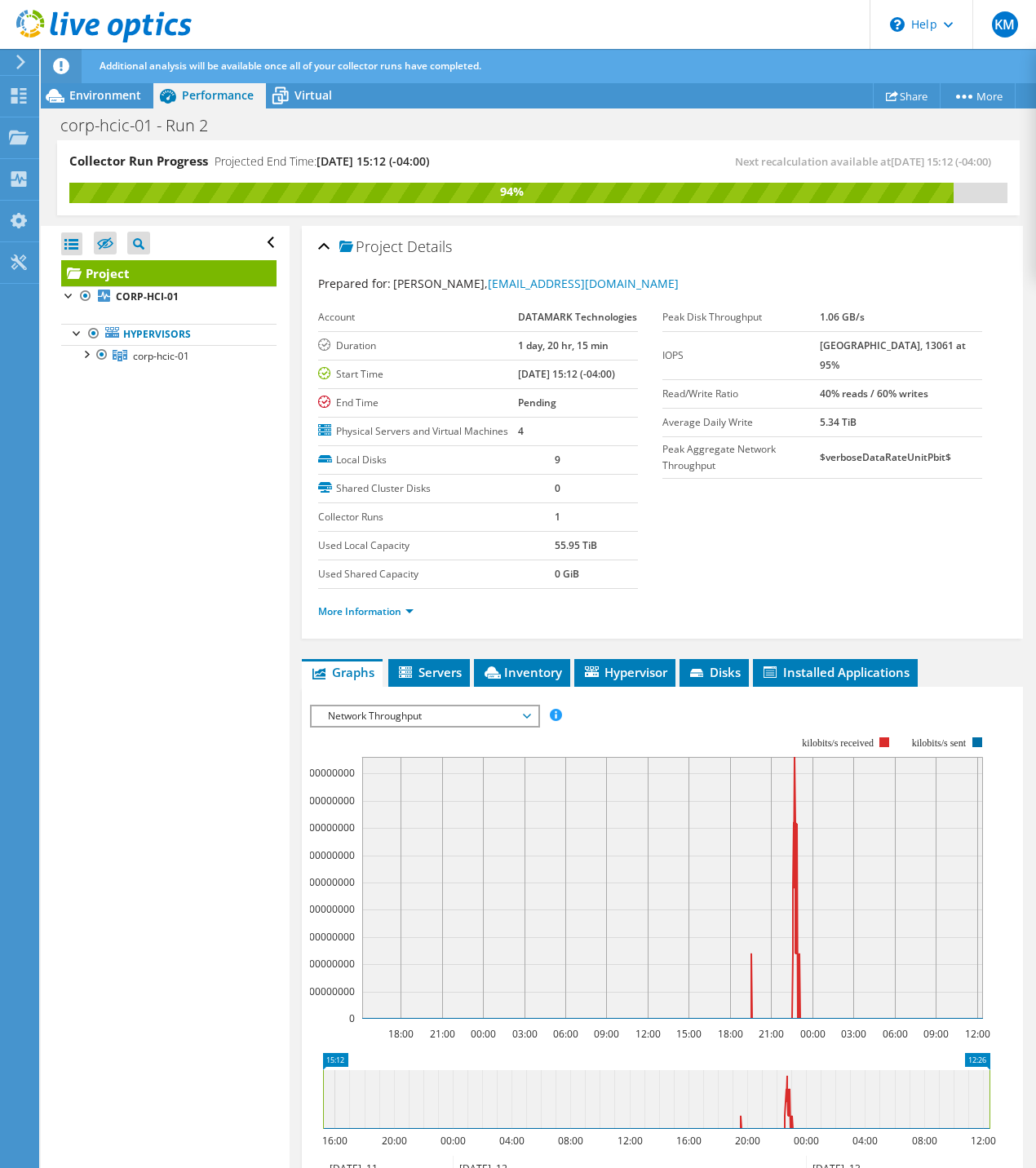
scroll to position [163, 0]
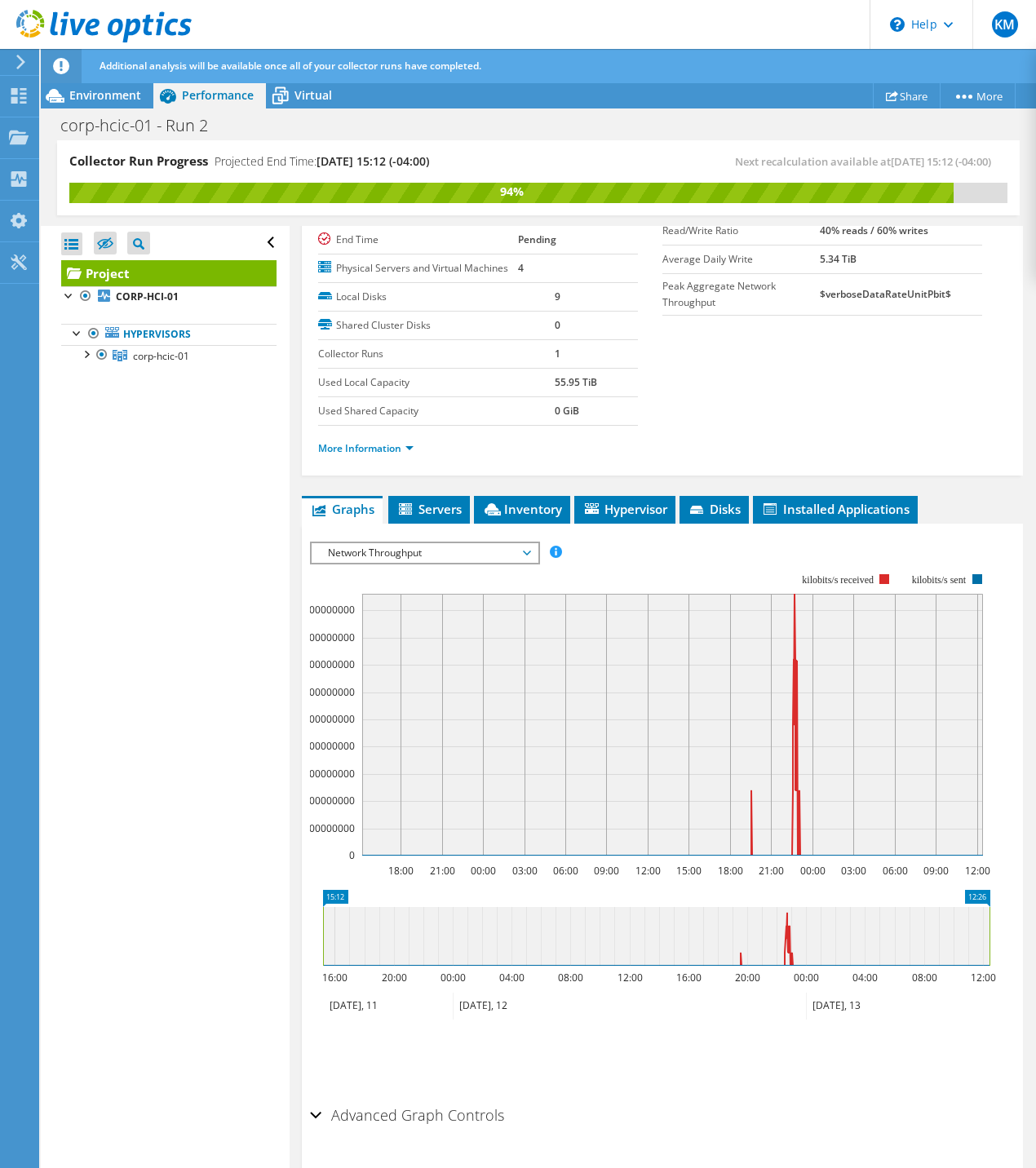
click at [395, 563] on span "Network Throughput" at bounding box center [424, 553] width 210 height 19
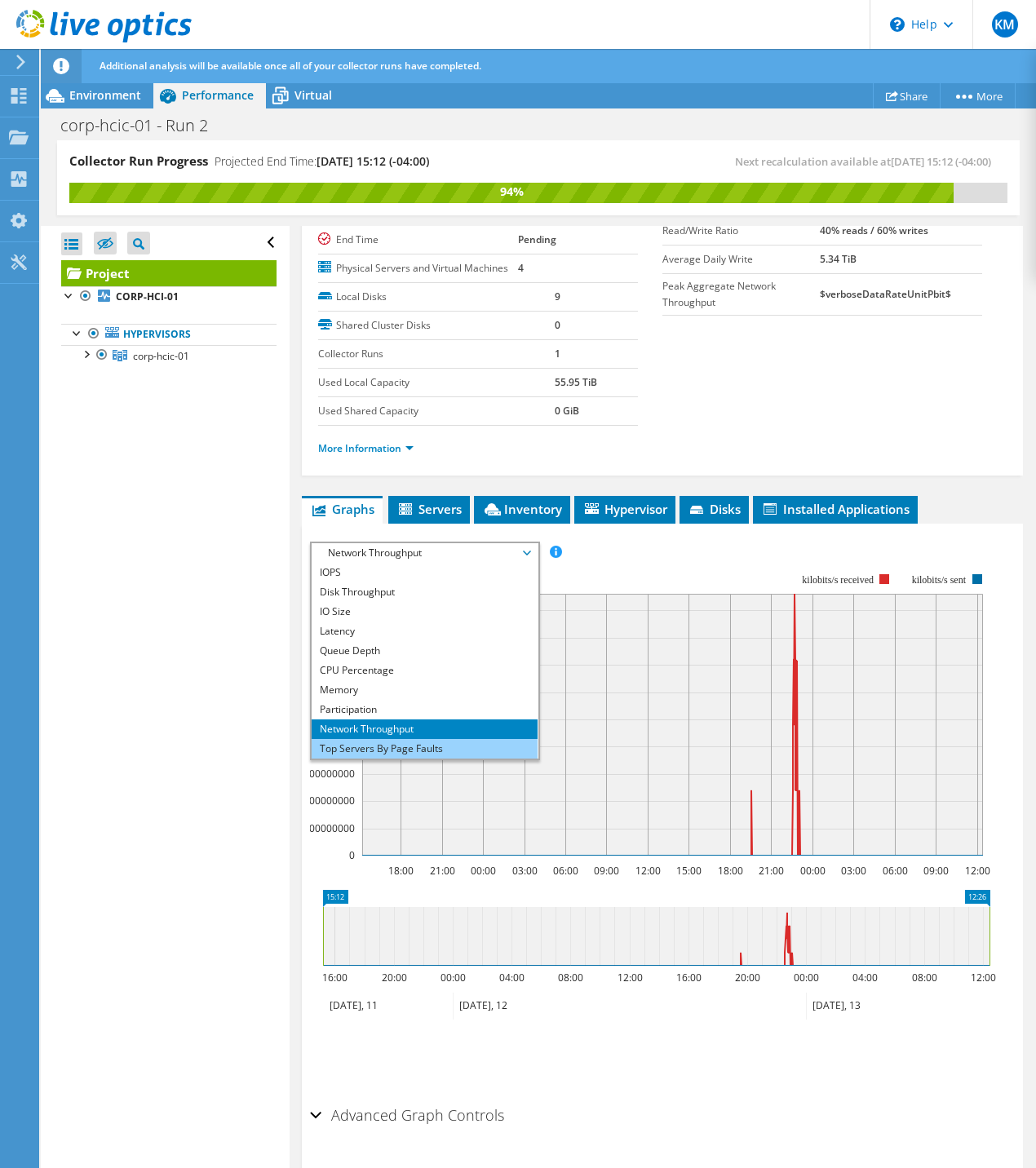
click at [362, 759] on li "Top Servers By Page Faults" at bounding box center [424, 749] width 226 height 19
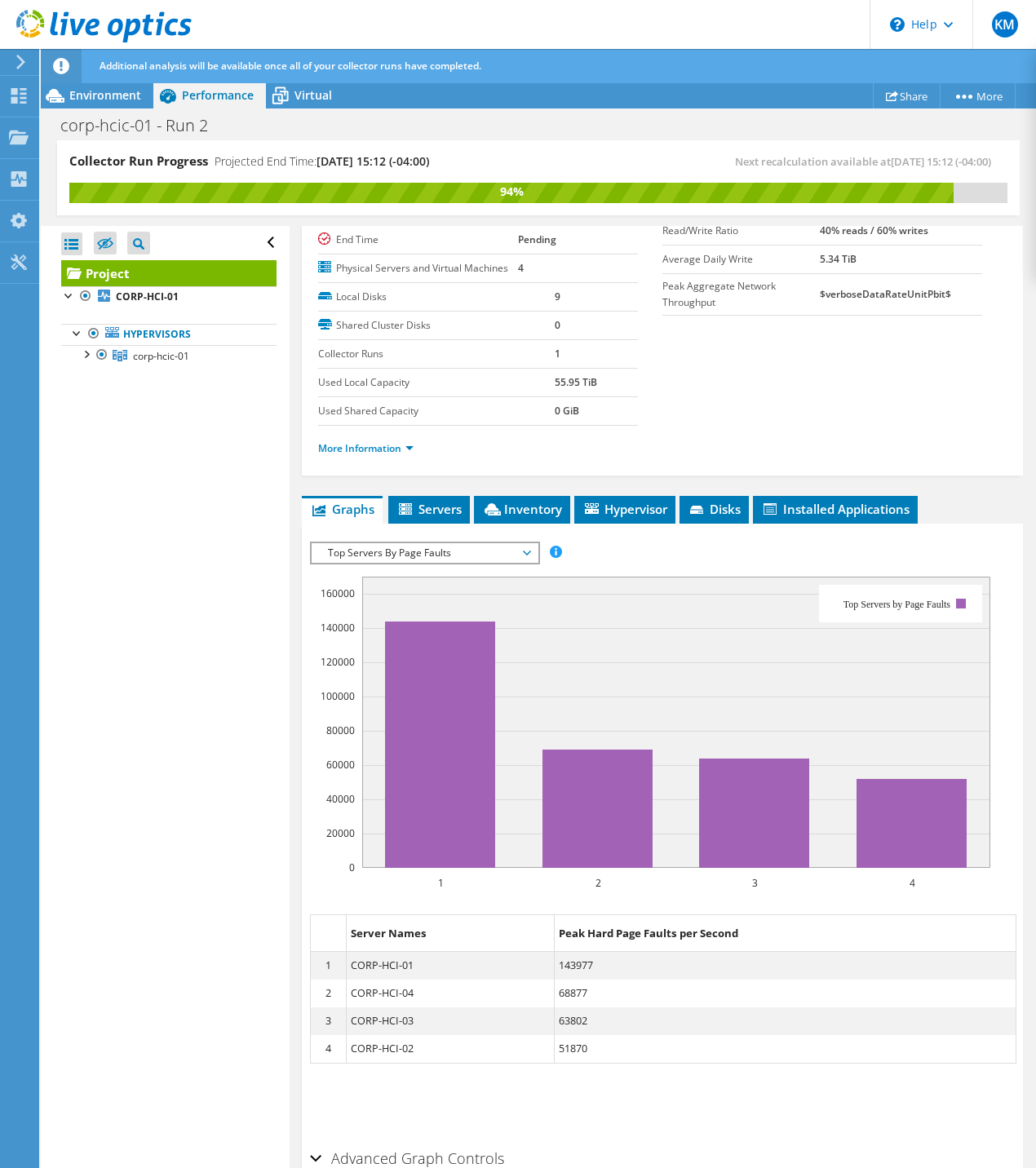
click at [379, 563] on span "Top Servers By Page Faults" at bounding box center [424, 553] width 210 height 19
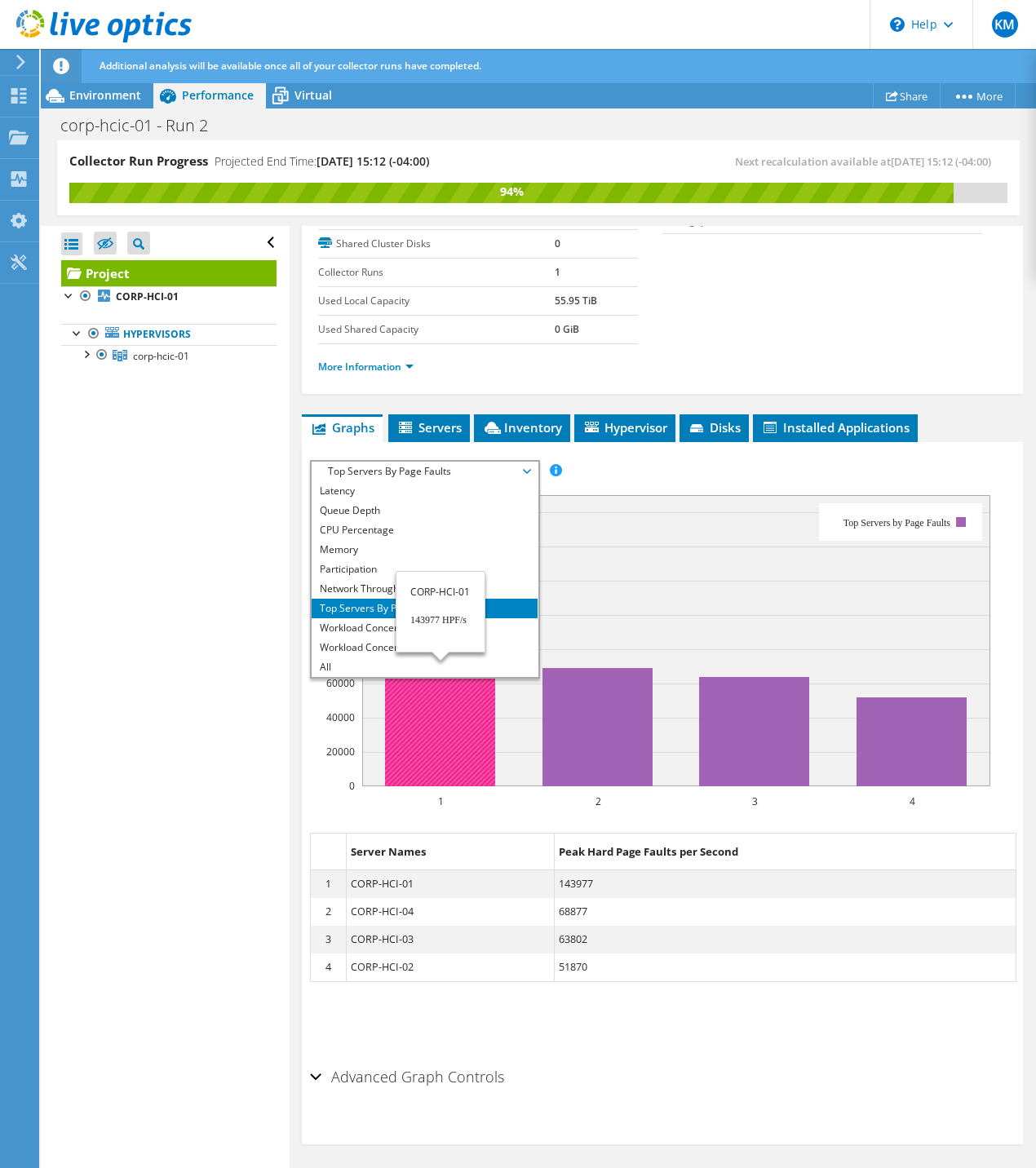
scroll to position [281, 0]
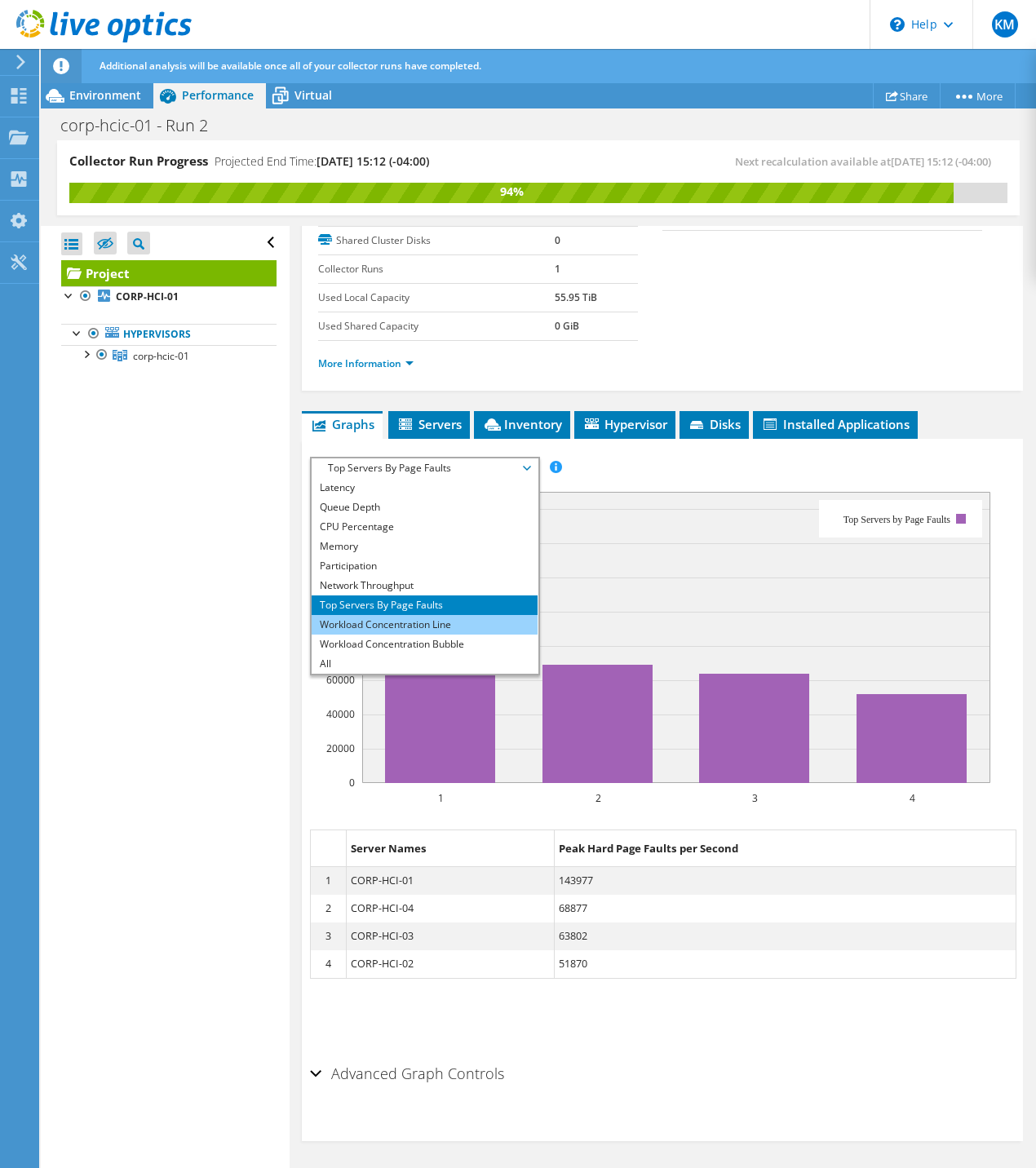
click at [335, 624] on li "Workload Concentration Line" at bounding box center [424, 625] width 226 height 19
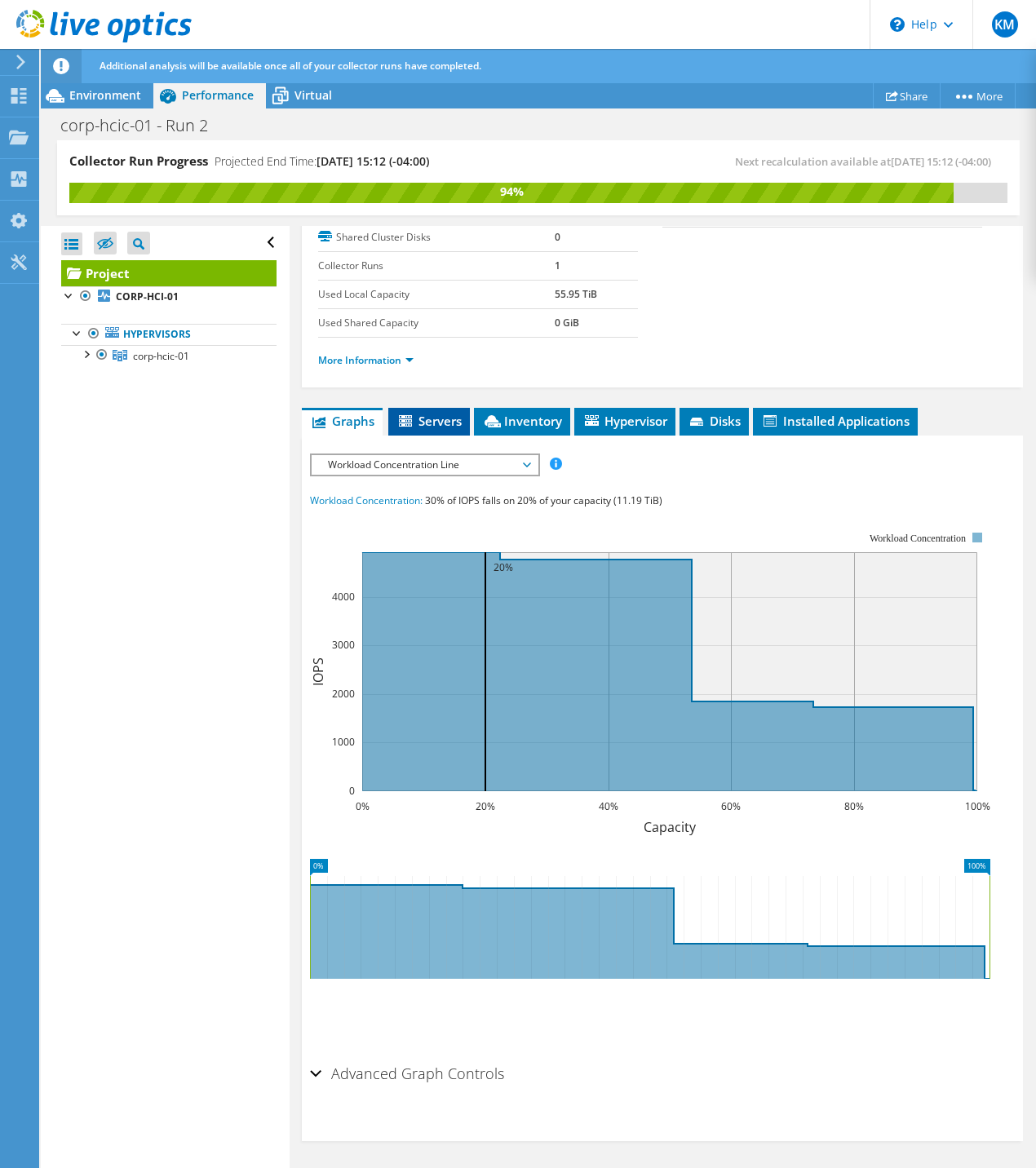
click at [425, 425] on span "Servers" at bounding box center [429, 421] width 66 height 17
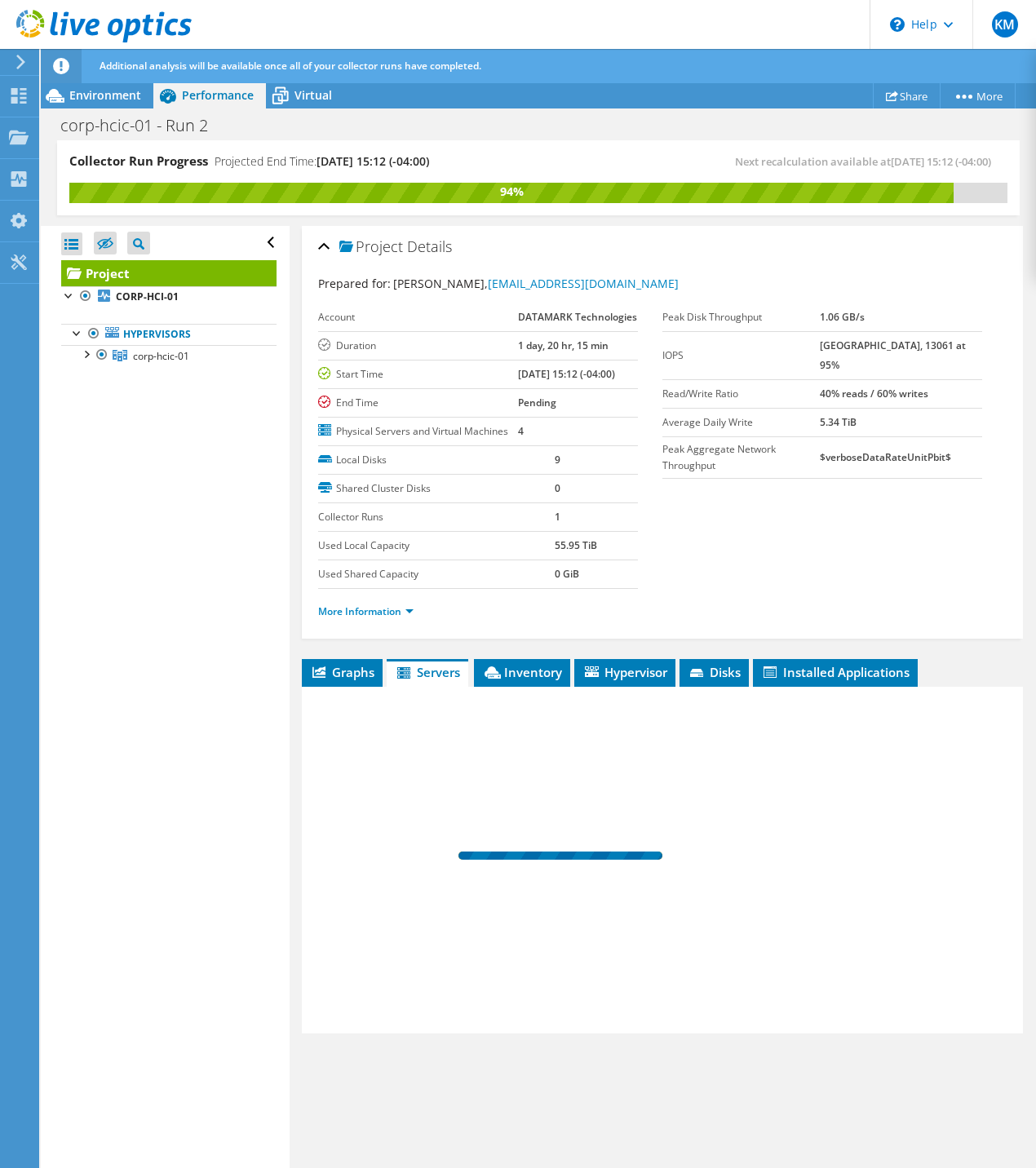
scroll to position [0, 0]
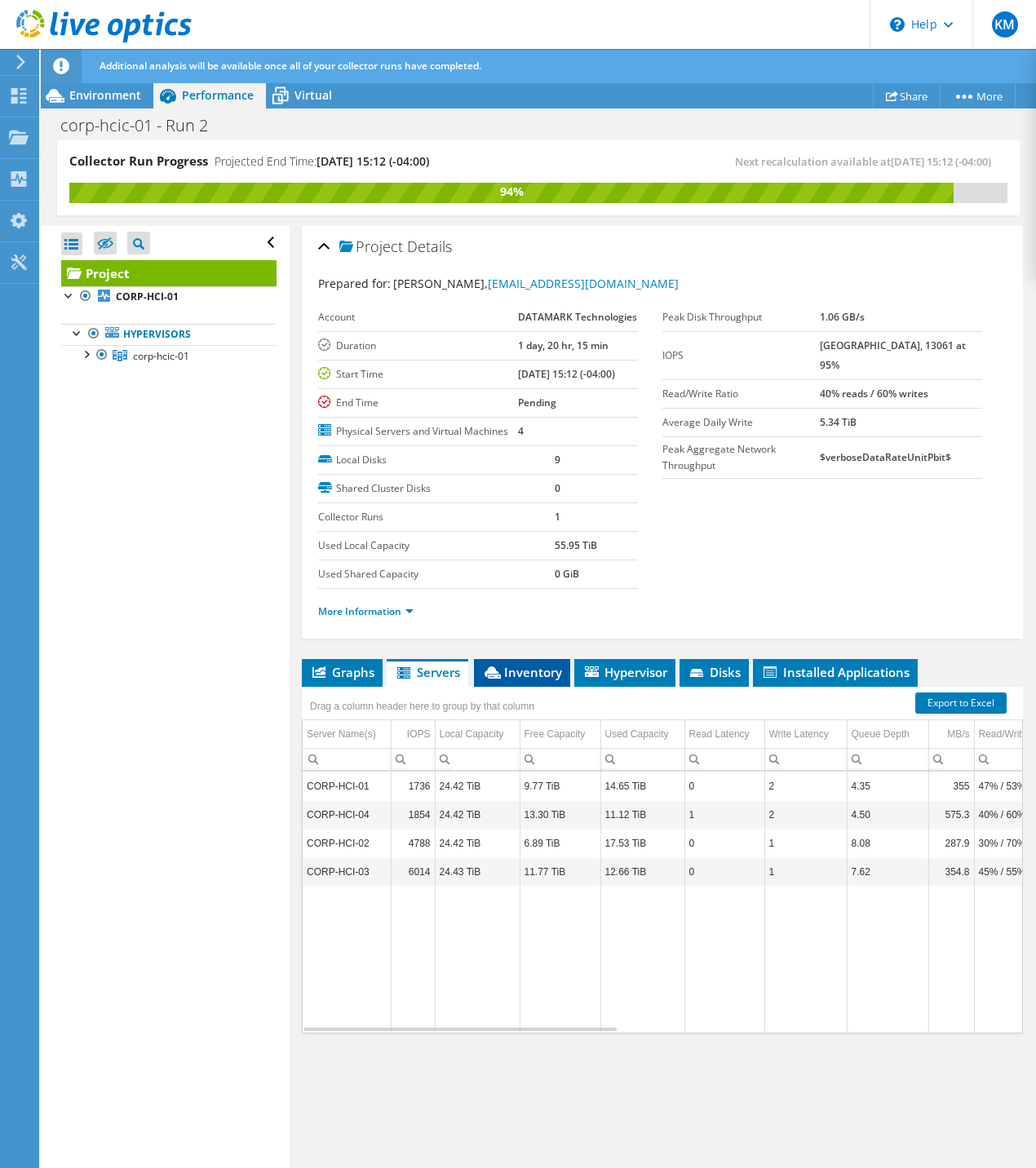
click at [536, 680] on span "Inventory" at bounding box center [522, 672] width 80 height 17
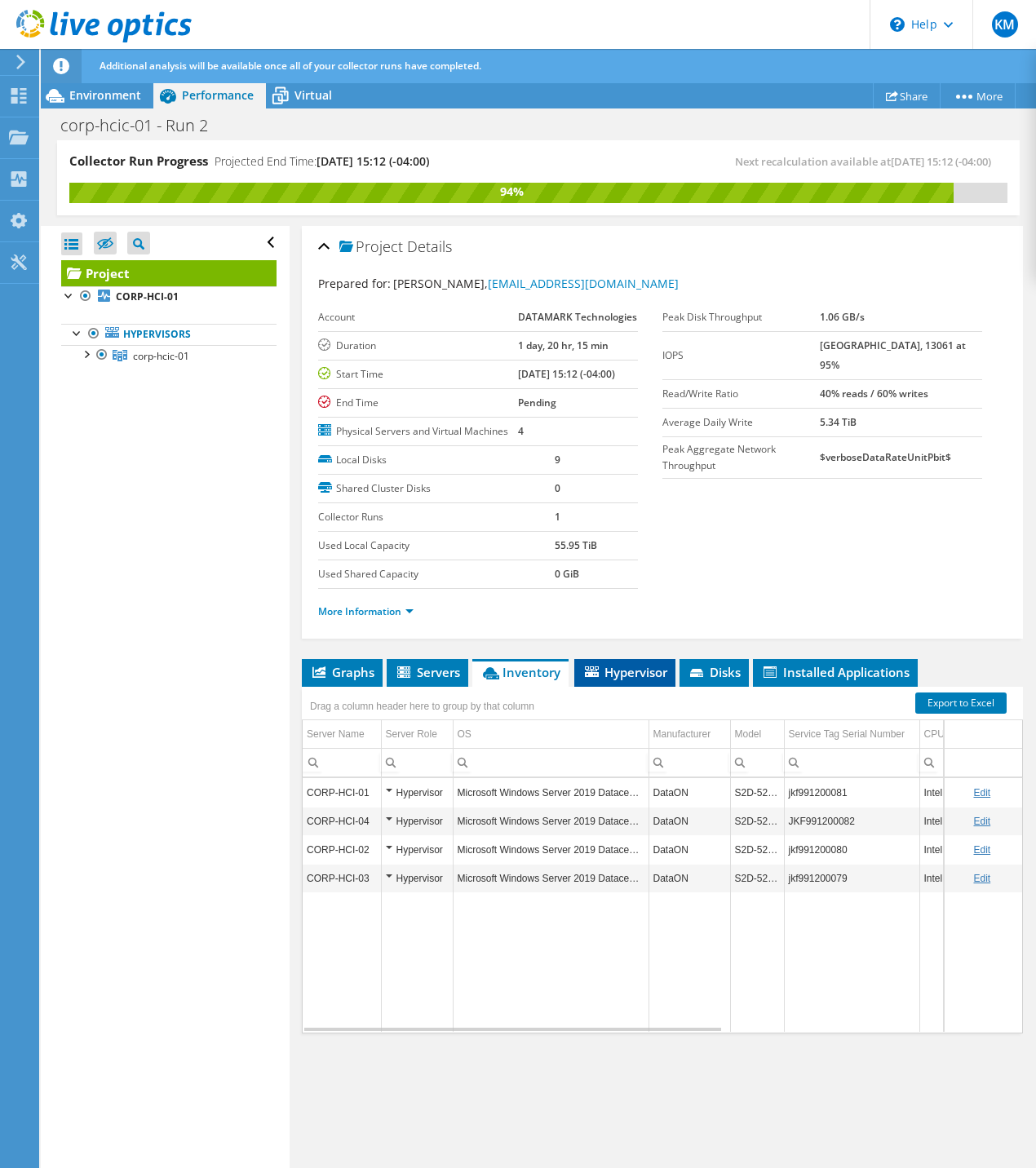
click at [614, 680] on span "Hypervisor" at bounding box center [625, 672] width 85 height 17
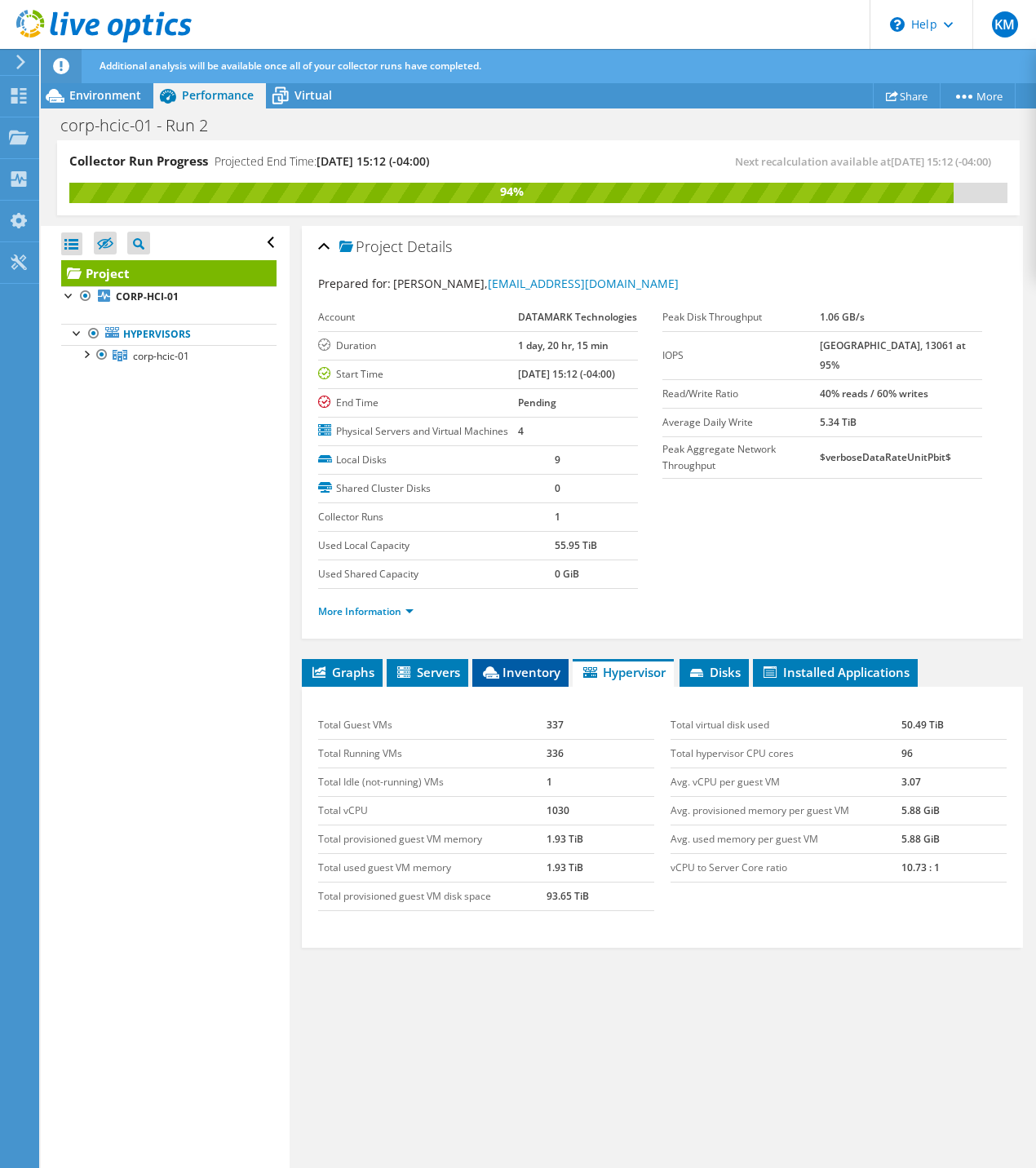
click at [537, 680] on span "Inventory" at bounding box center [520, 672] width 80 height 17
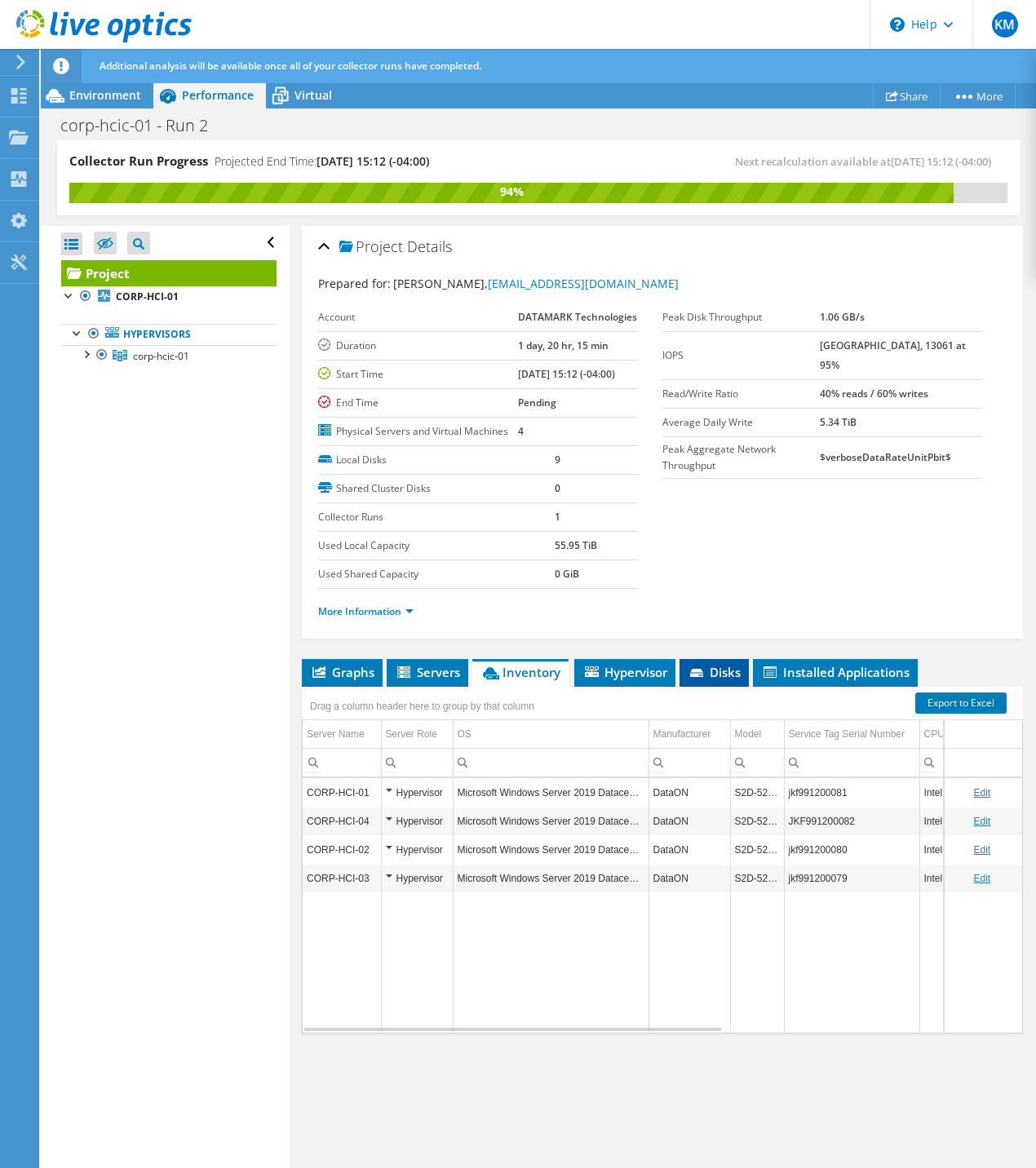
click at [693, 680] on icon at bounding box center [698, 674] width 17 height 10
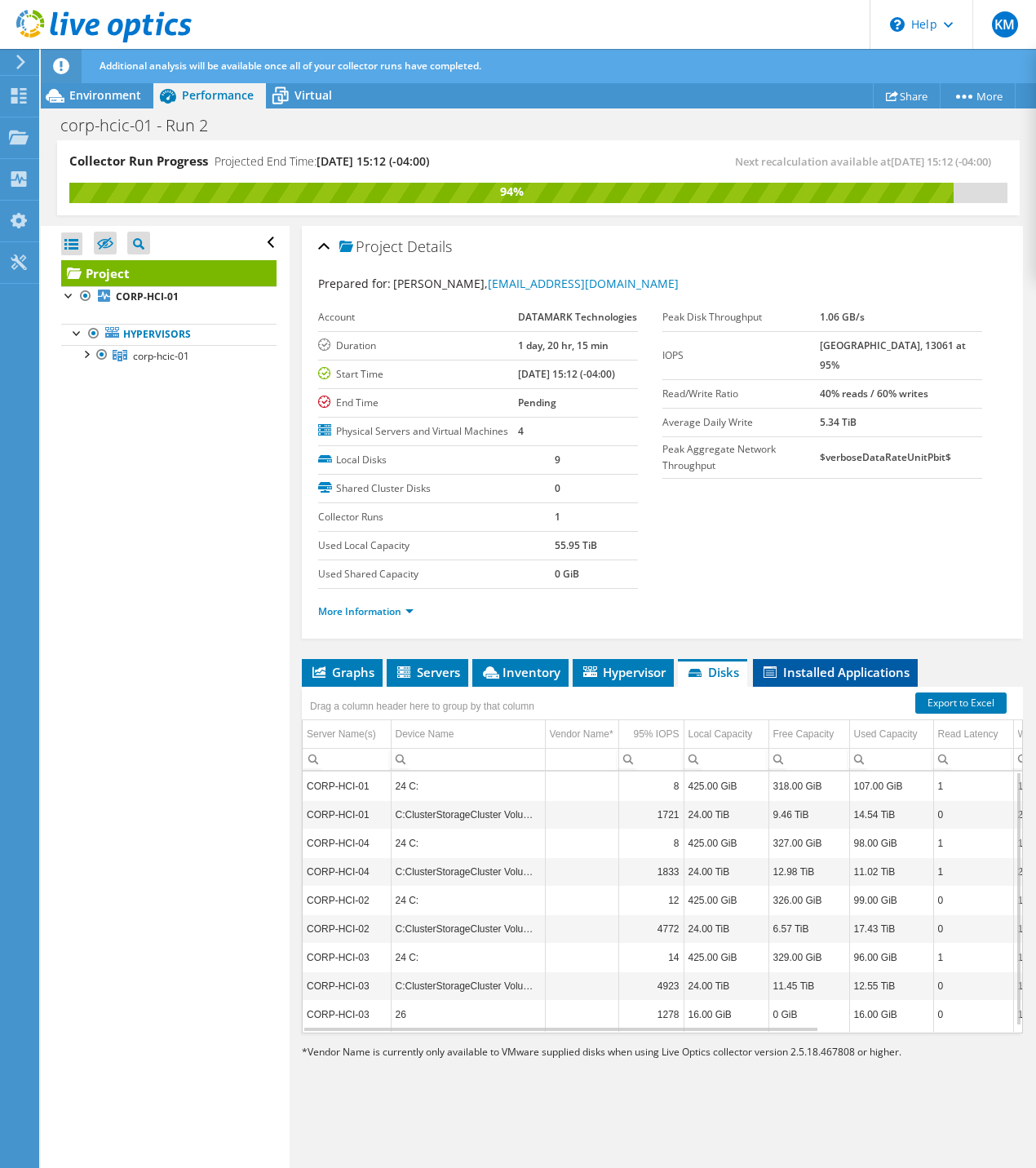
click at [786, 680] on span "Installed Applications" at bounding box center [836, 672] width 149 height 17
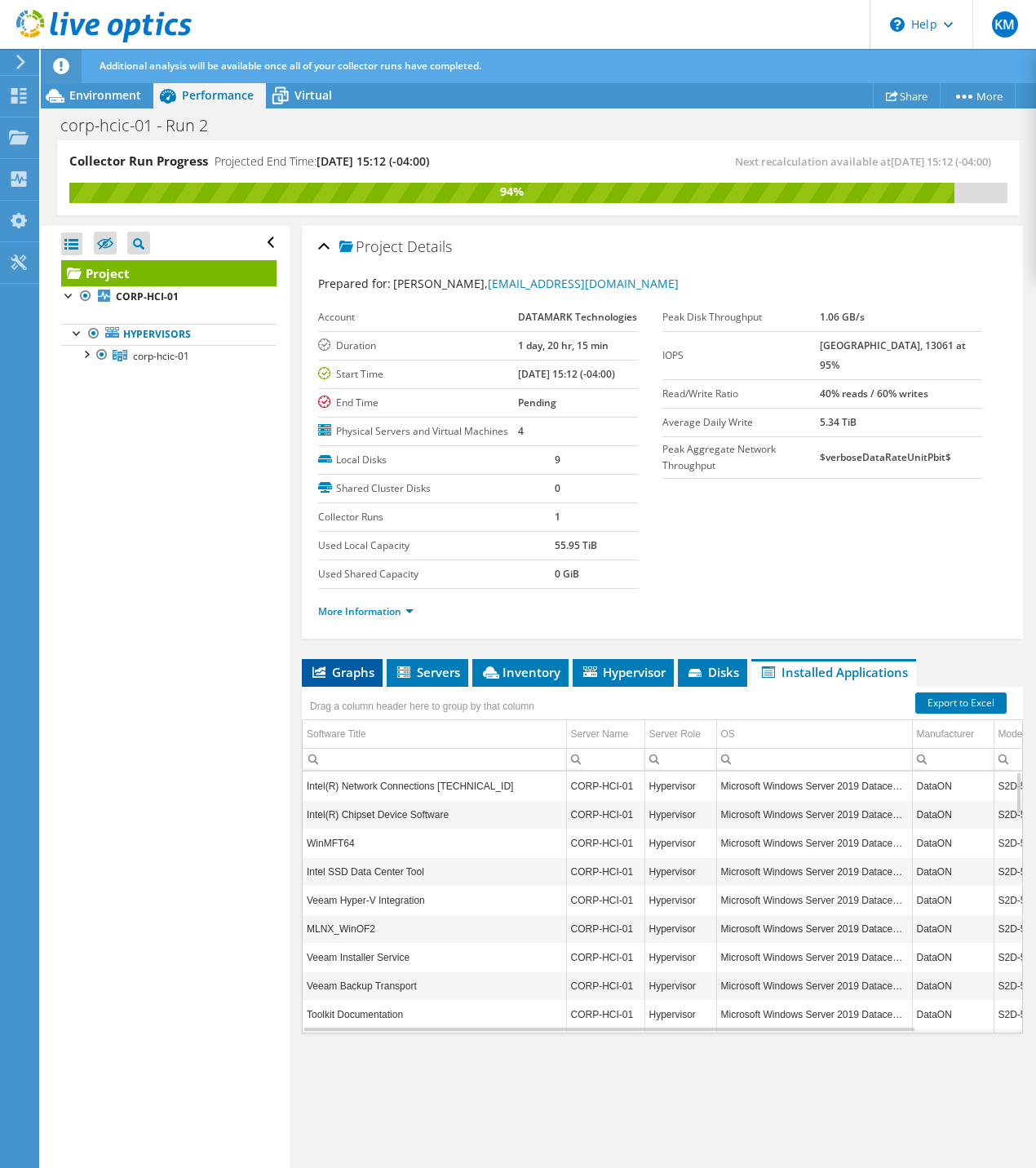
click at [328, 680] on span "Graphs" at bounding box center [342, 672] width 65 height 17
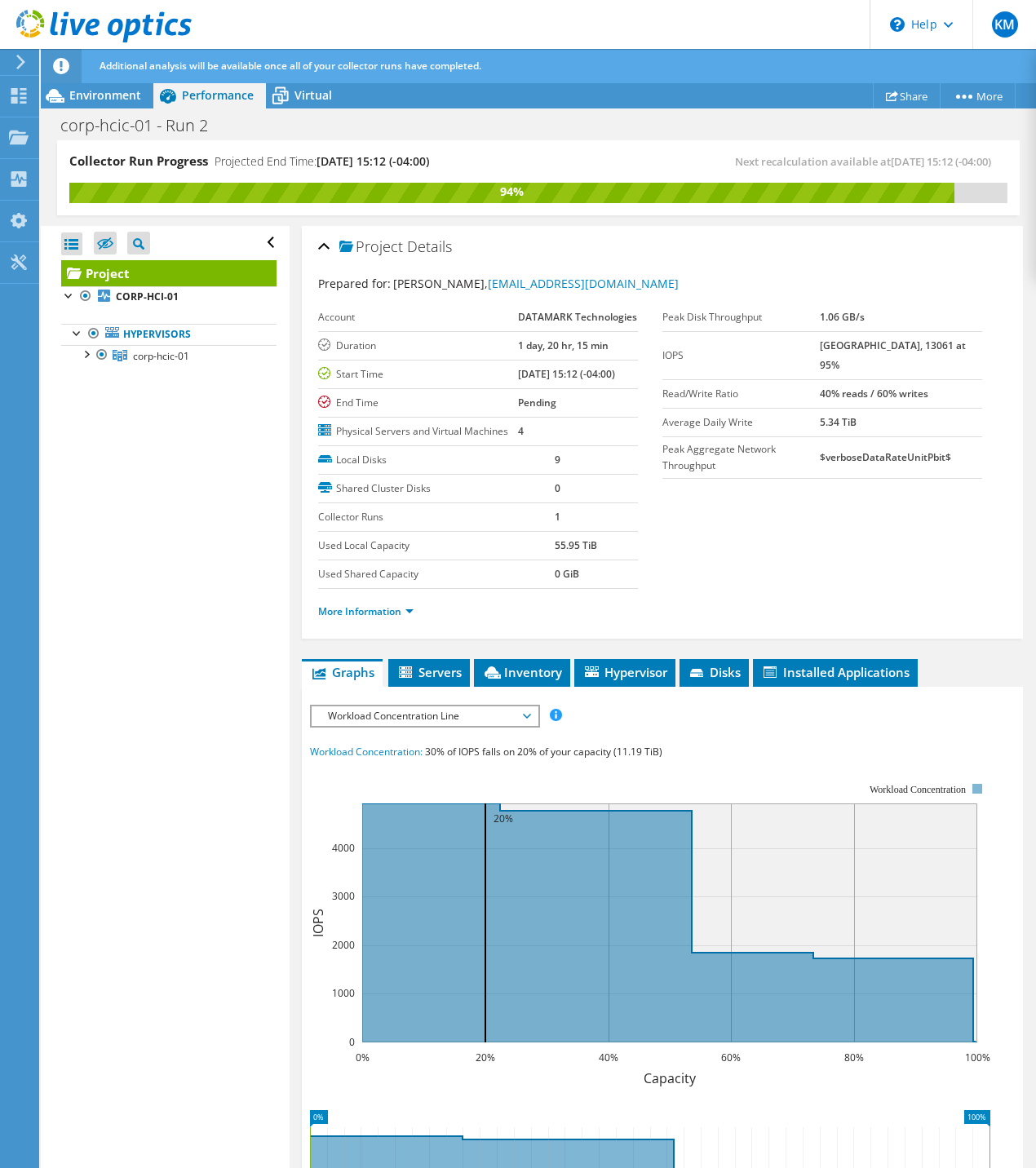
click at [116, 82] on div "Additional analysis will be available once all of your collector runs have comp…" at bounding box center [568, 66] width 946 height 34
click at [110, 90] on span "Environment" at bounding box center [105, 95] width 72 height 16
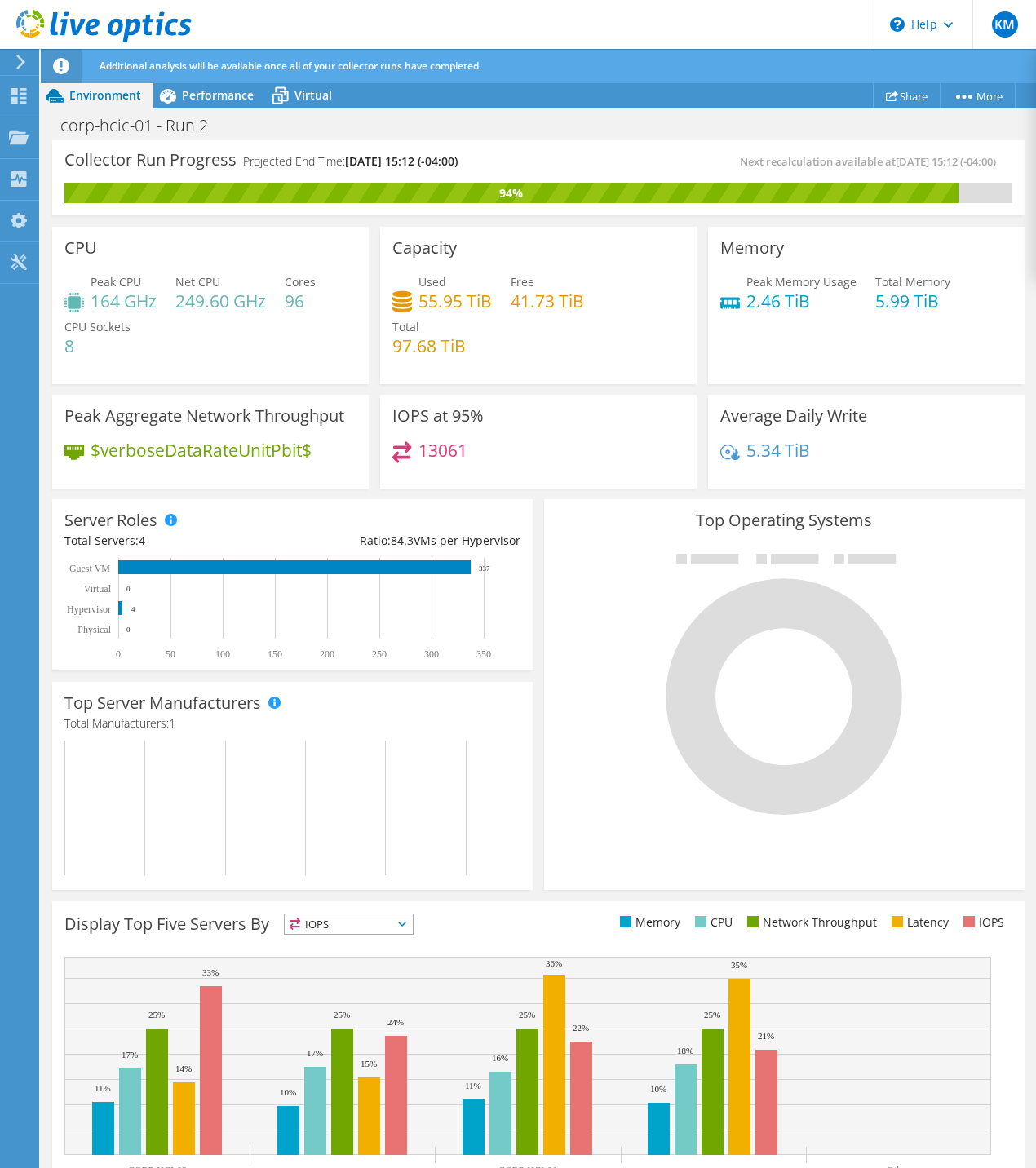
scroll to position [304, 0]
click at [530, 634] on div "Server Roles Physical Servers represent bare metal servers that were targets of…" at bounding box center [292, 584] width 492 height 183
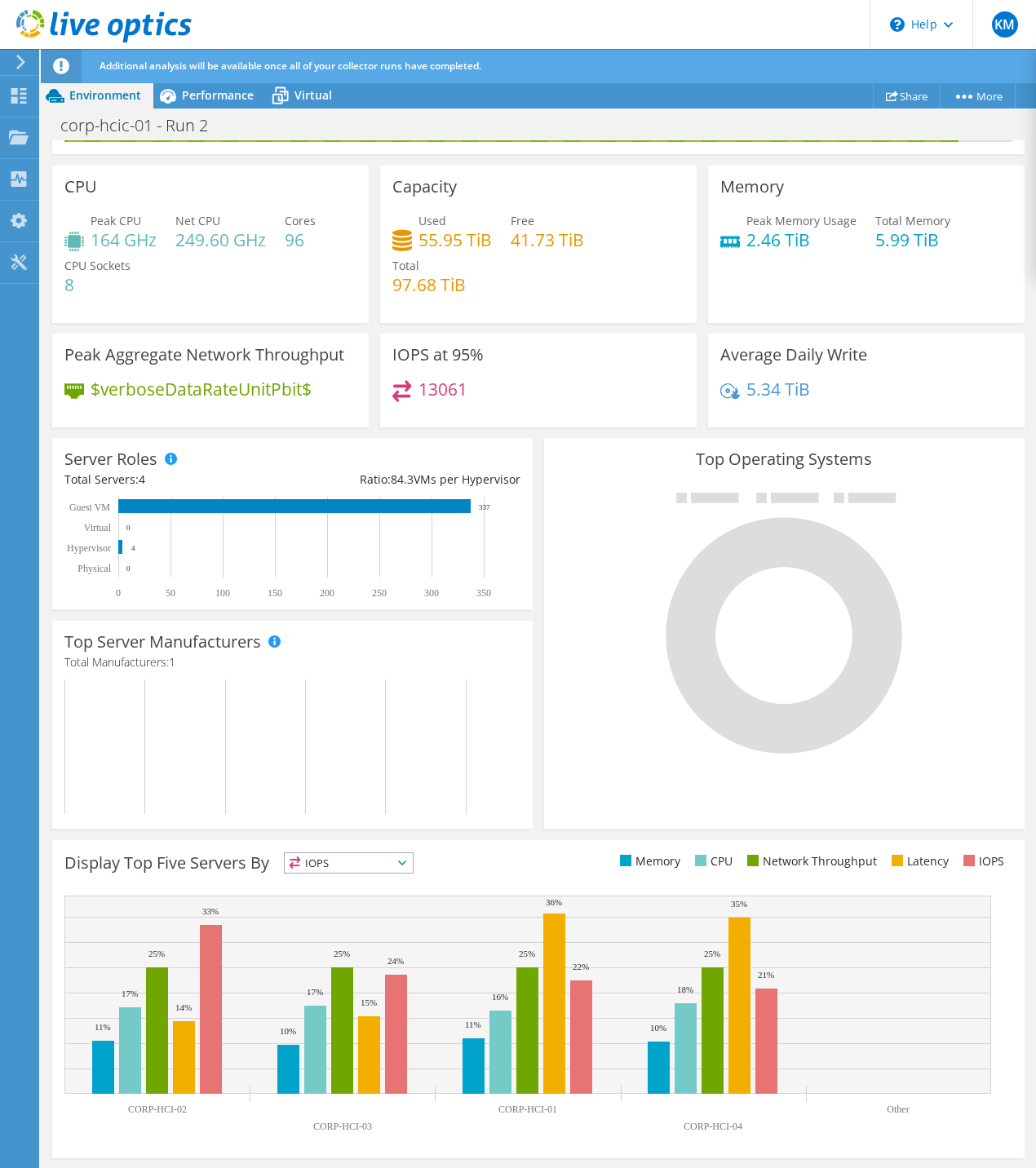
scroll to position [59, 0]
click at [305, 99] on span "Virtual" at bounding box center [313, 95] width 38 height 16
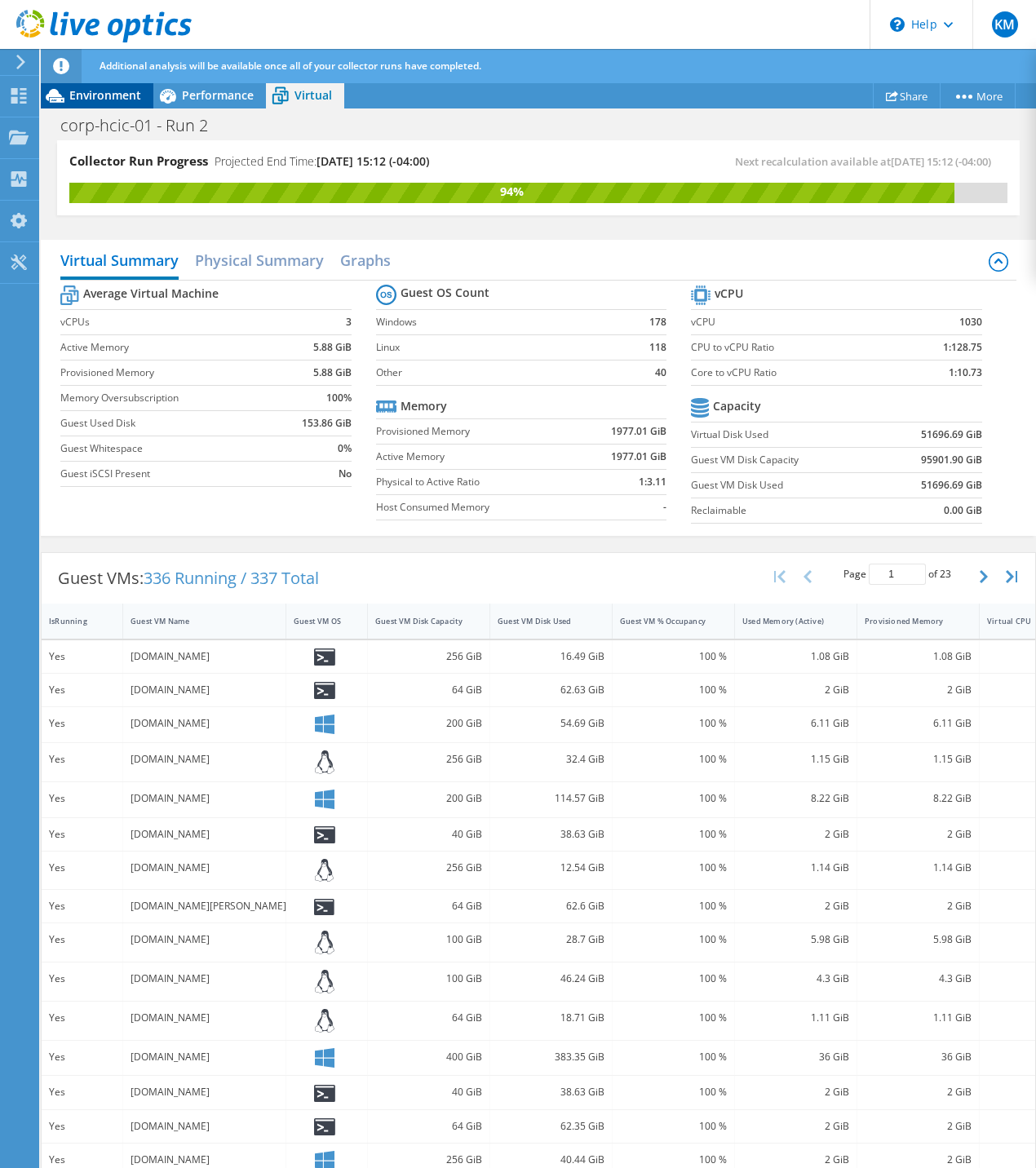
click at [105, 102] on span "Environment" at bounding box center [105, 95] width 72 height 16
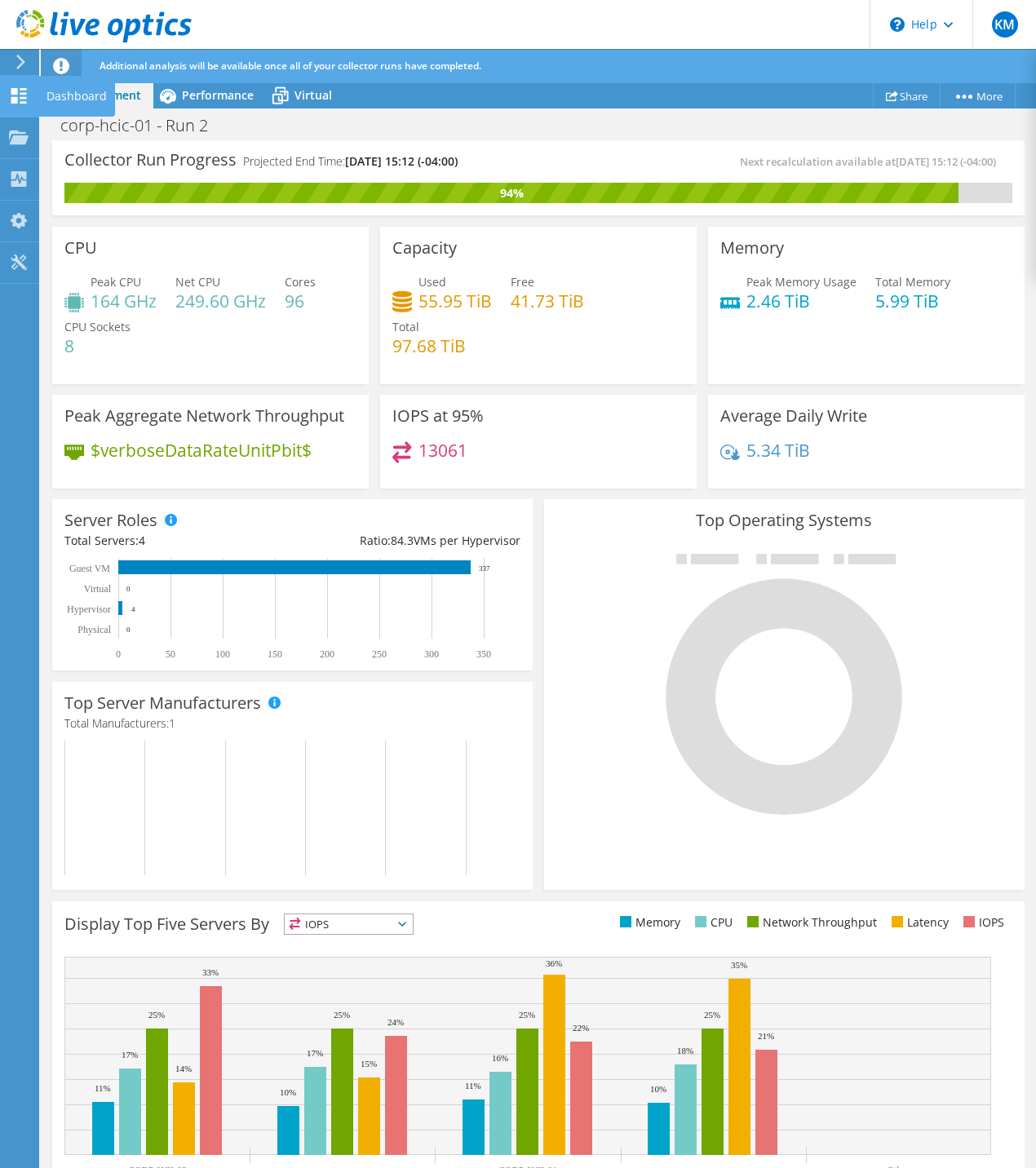
click at [58, 98] on div "Dashboard" at bounding box center [77, 96] width 77 height 41
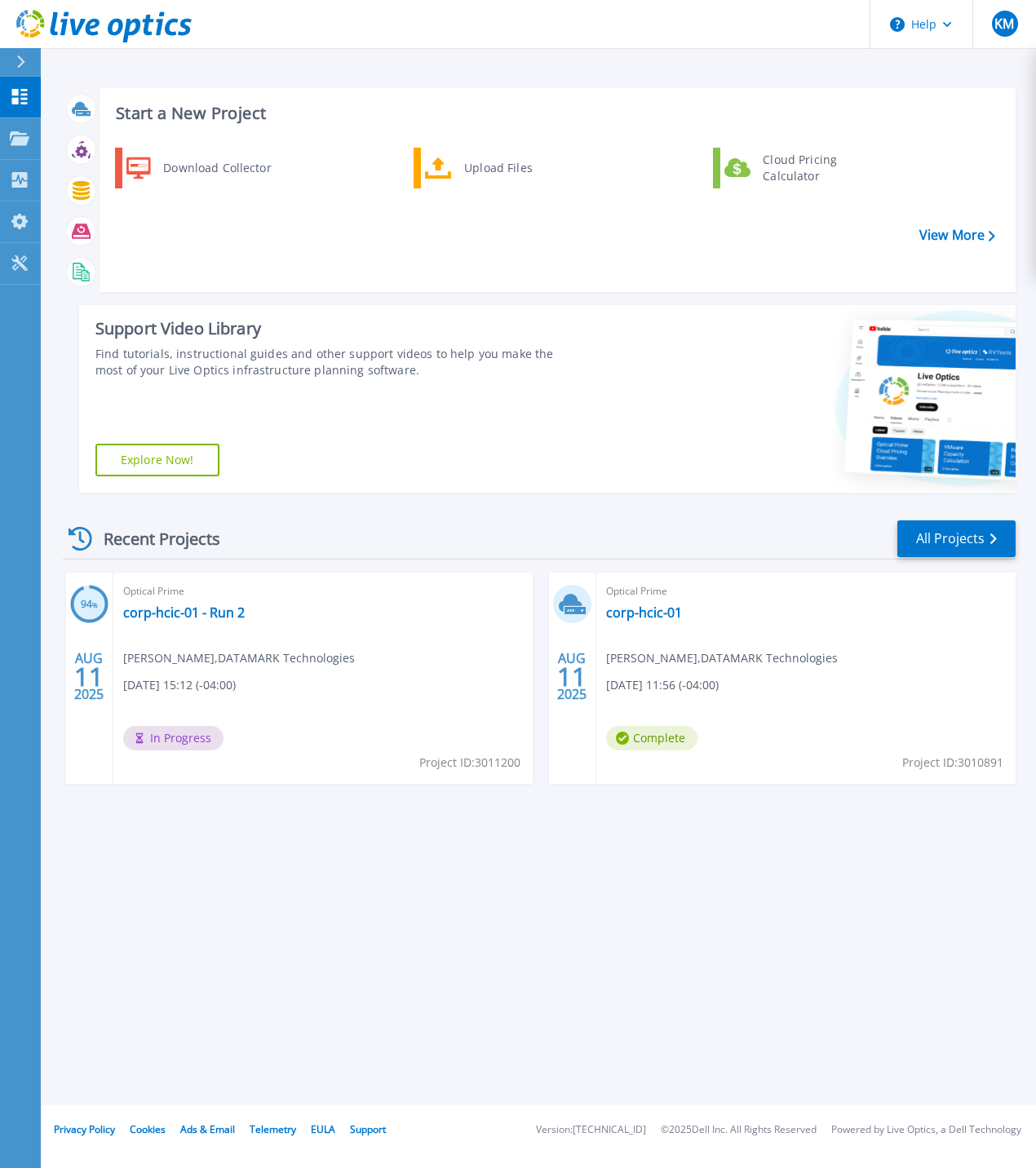
click at [511, 977] on div "Start a New Project Download Collector Upload Files Cloud Pricing Calculator Vi…" at bounding box center [538, 552] width 995 height 1105
